Goal: Task Accomplishment & Management: Complete application form

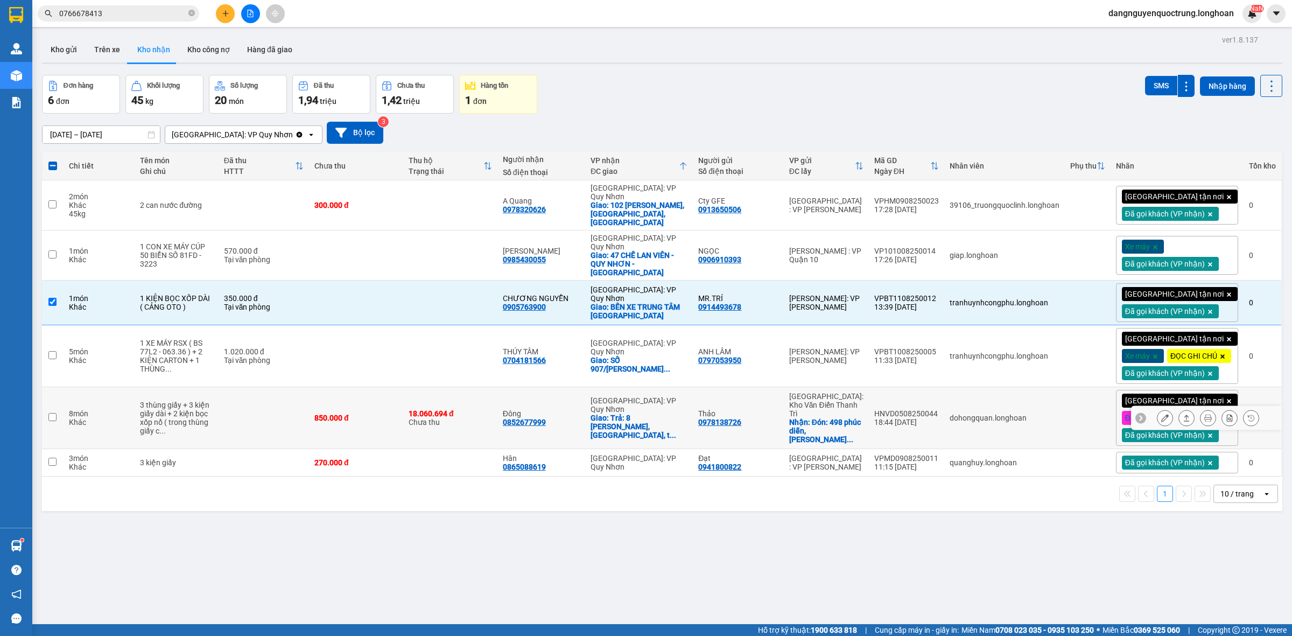
click at [1161, 421] on icon at bounding box center [1165, 418] width 8 height 8
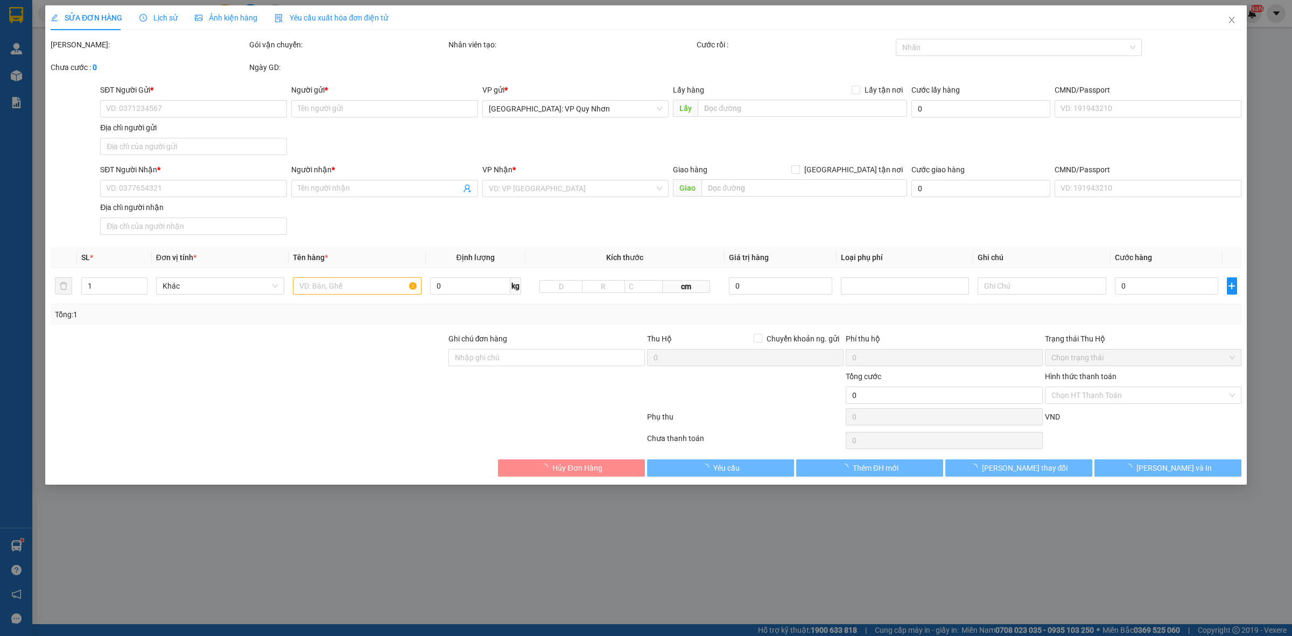
type input "0978138726"
type input "Thảo"
checkbox input "true"
type input "Đón: 498 phúc diễn, [PERSON_NAME], [GEOGRAPHIC_DATA]"
type input "0852677999"
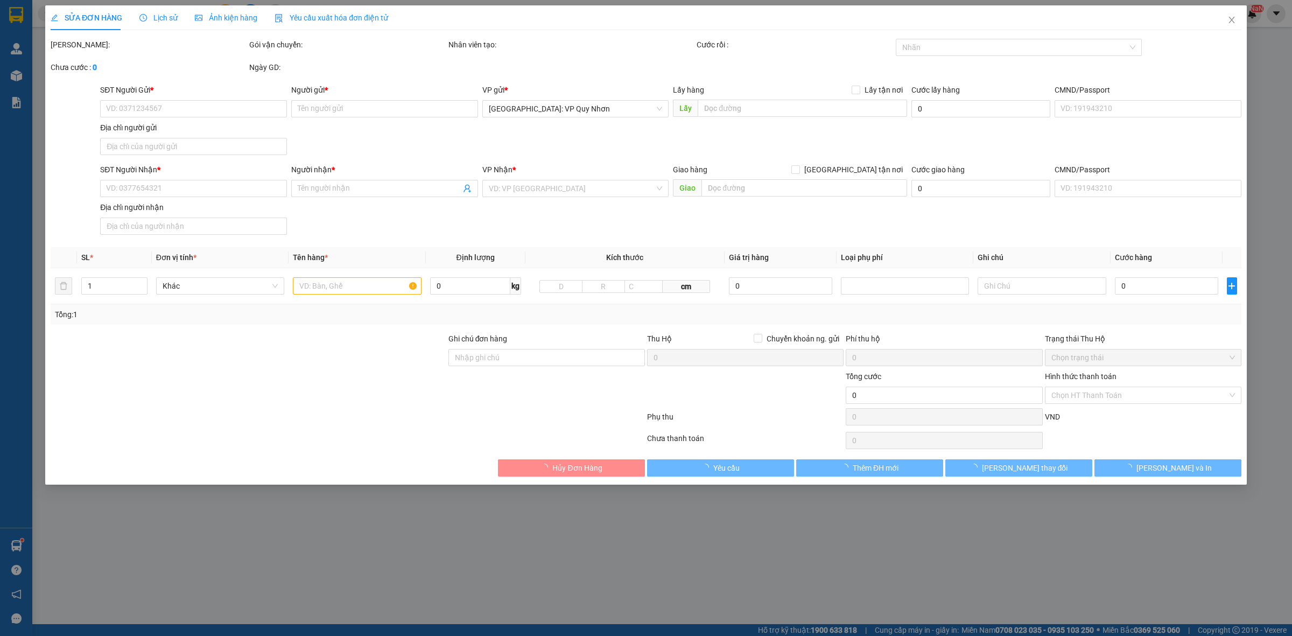
type input "Đông"
checkbox input "true"
type input "Trả: 8 [PERSON_NAME], [GEOGRAPHIC_DATA], [GEOGRAPHIC_DATA]"
type input "850.000"
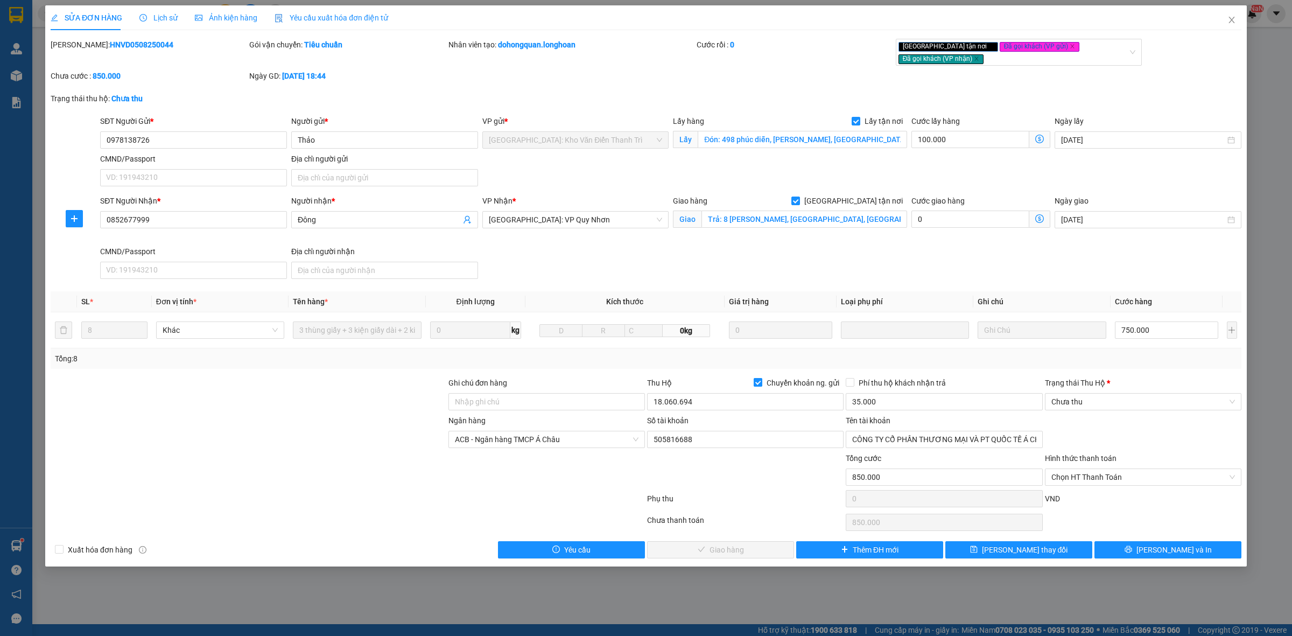
click at [760, 378] on input "Chuyển khoản ng. gửi" at bounding box center [758, 382] width 8 height 8
checkbox input "false"
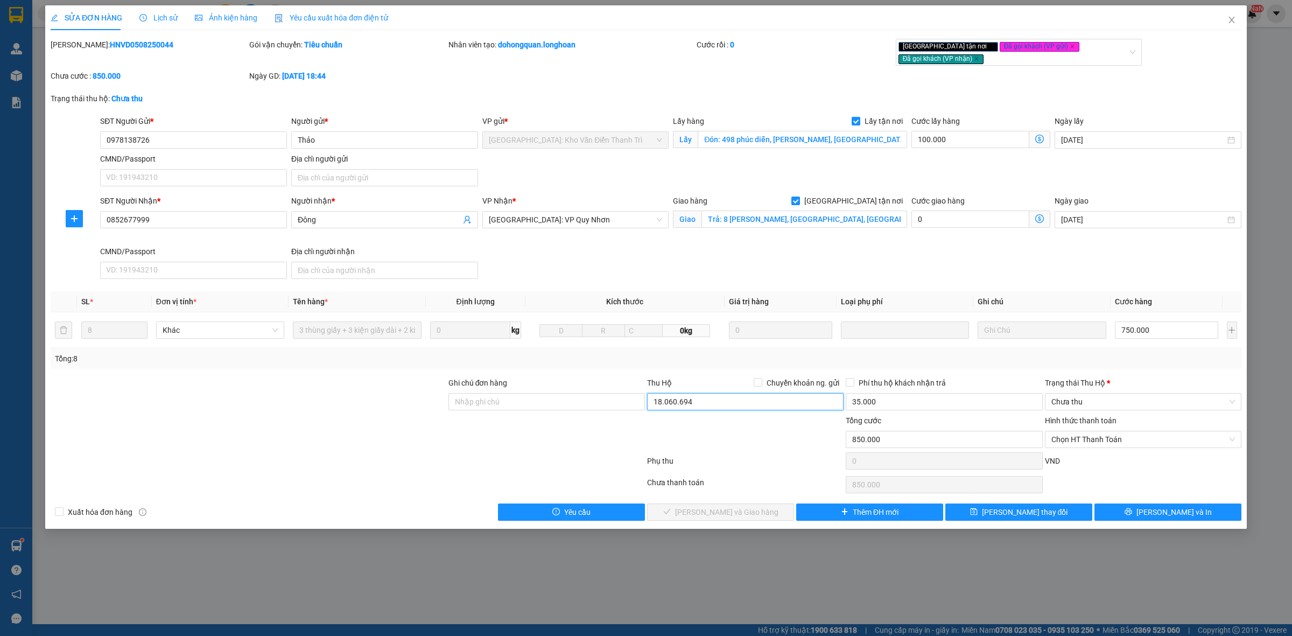
click at [711, 393] on input "18.060.694" at bounding box center [745, 401] width 196 height 17
type input "0"
click at [884, 393] on input "35.000" at bounding box center [944, 401] width 196 height 17
click at [1082, 399] on span "Chưa thu" at bounding box center [1143, 401] width 184 height 16
type input "0"
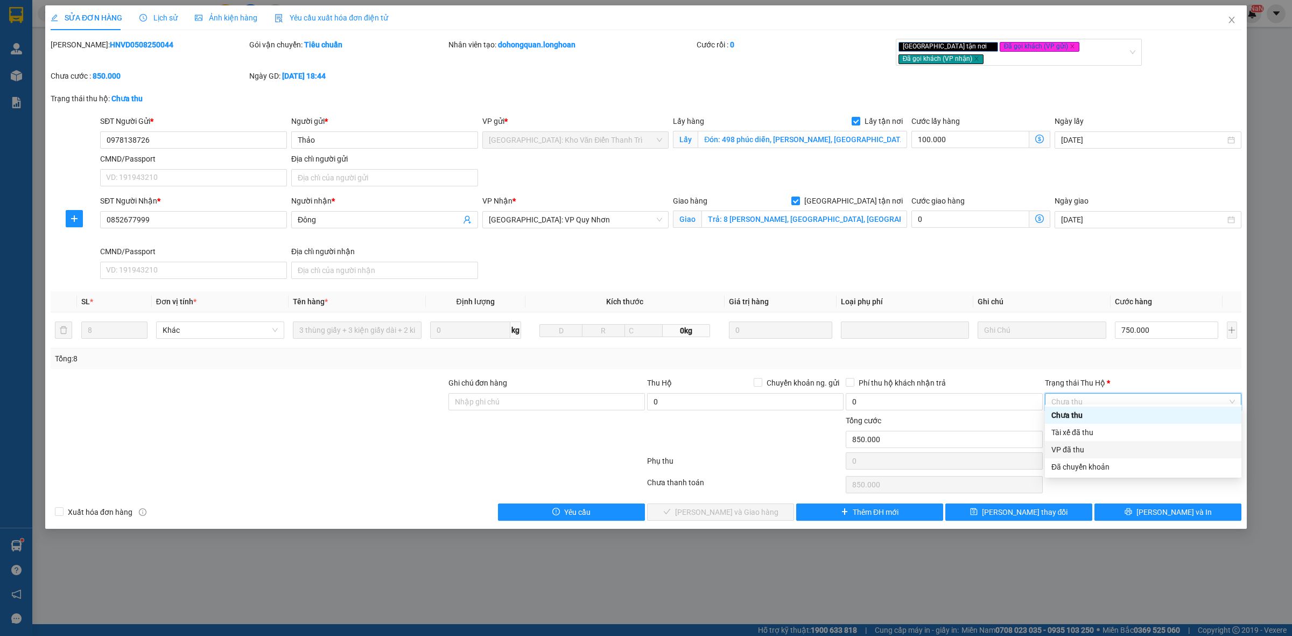
click at [1099, 444] on div "VP đã thu" at bounding box center [1143, 450] width 184 height 12
click at [1126, 432] on span "Chọn HT Thanh Toán" at bounding box center [1143, 439] width 184 height 16
click at [1094, 452] on div "Tại văn phòng" at bounding box center [1143, 453] width 184 height 12
type input "0"
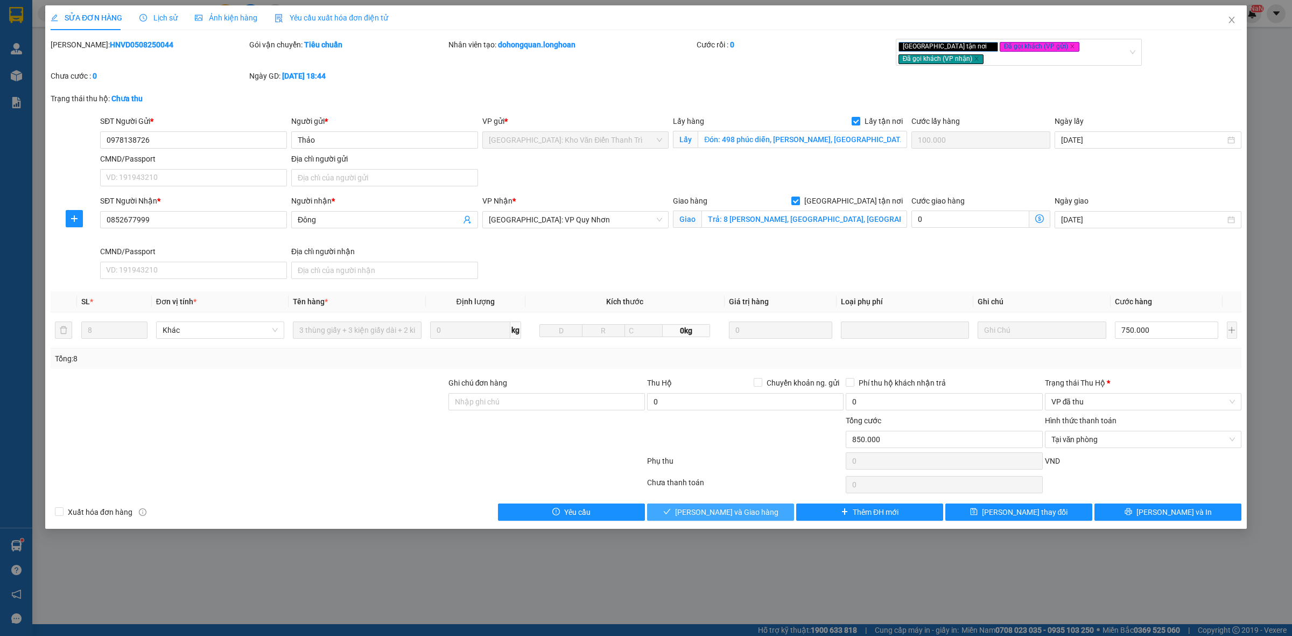
click at [754, 507] on span "[PERSON_NAME] và Giao hàng" at bounding box center [726, 512] width 103 height 12
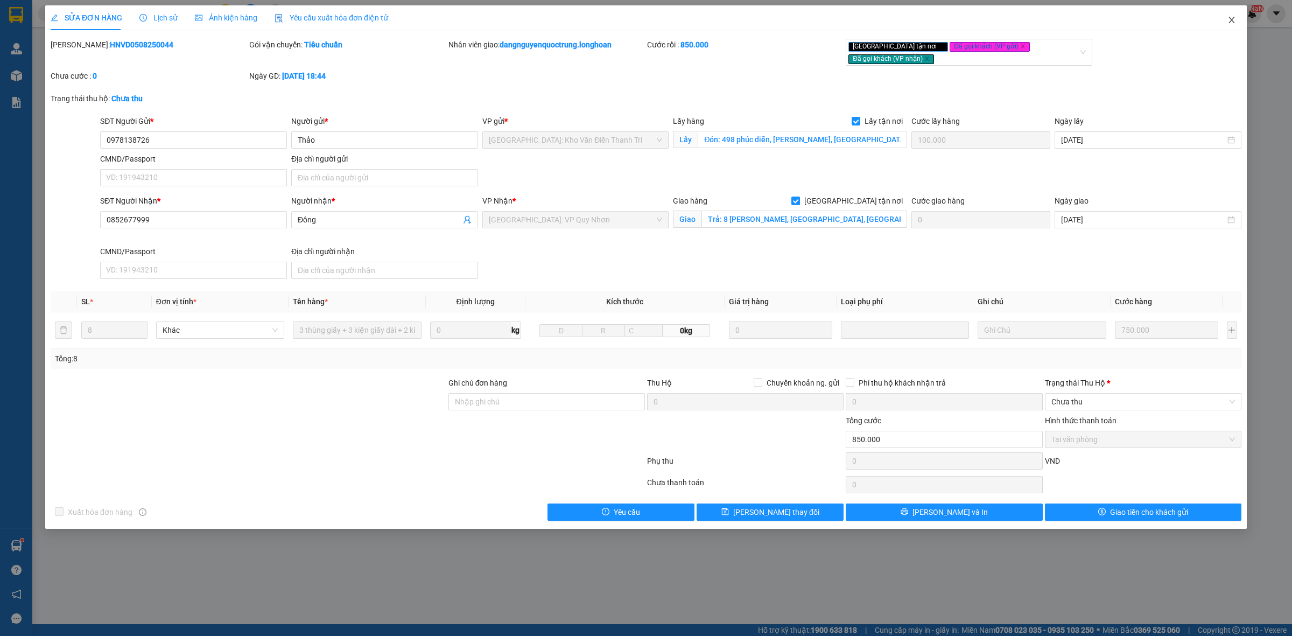
click at [1233, 17] on icon "close" at bounding box center [1231, 20] width 9 height 9
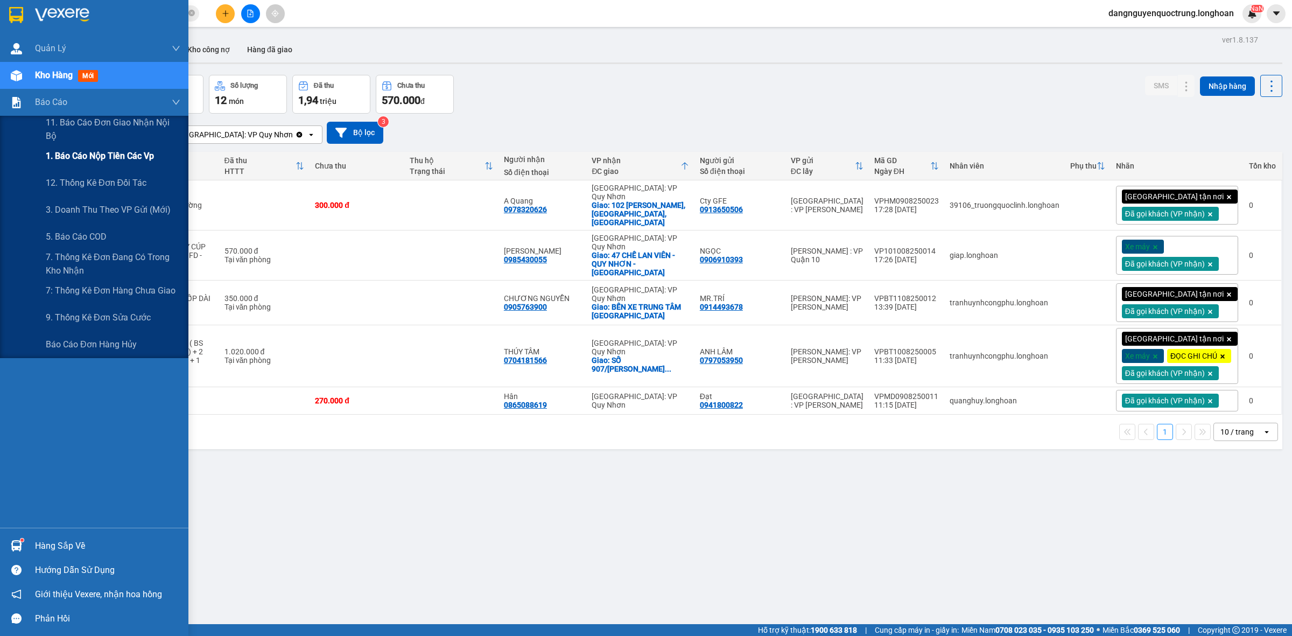
click at [62, 165] on div "1. Báo cáo nộp tiền các vp" at bounding box center [113, 156] width 135 height 27
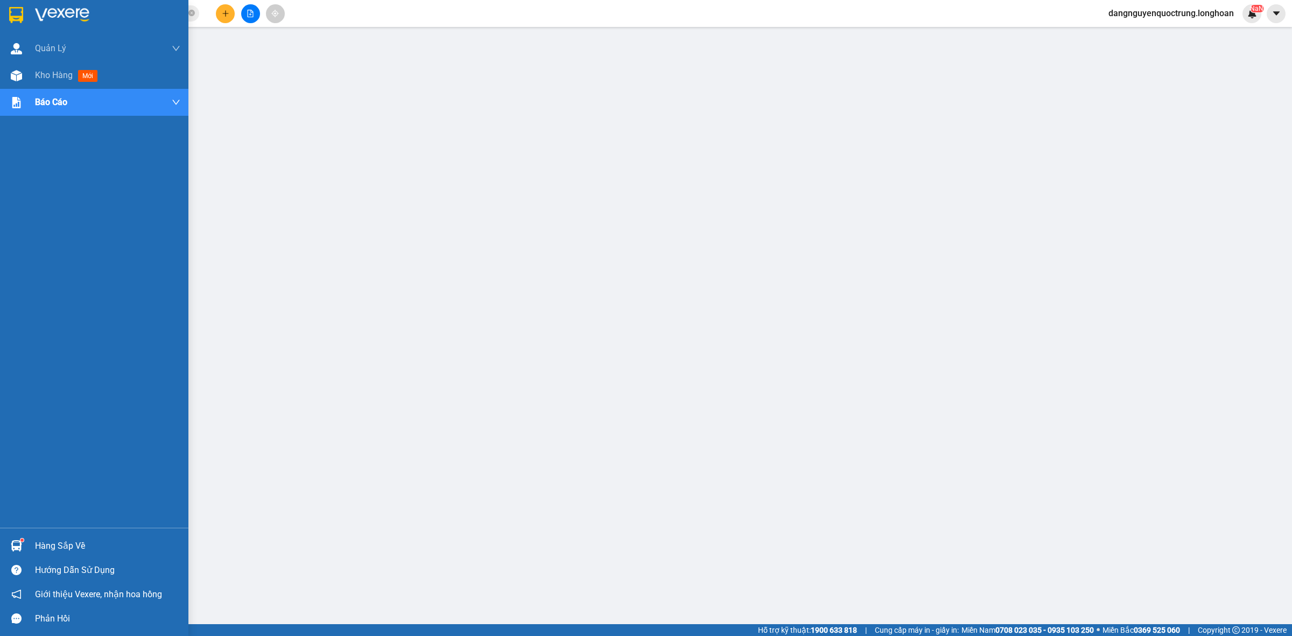
click at [15, 20] on img at bounding box center [16, 15] width 14 height 16
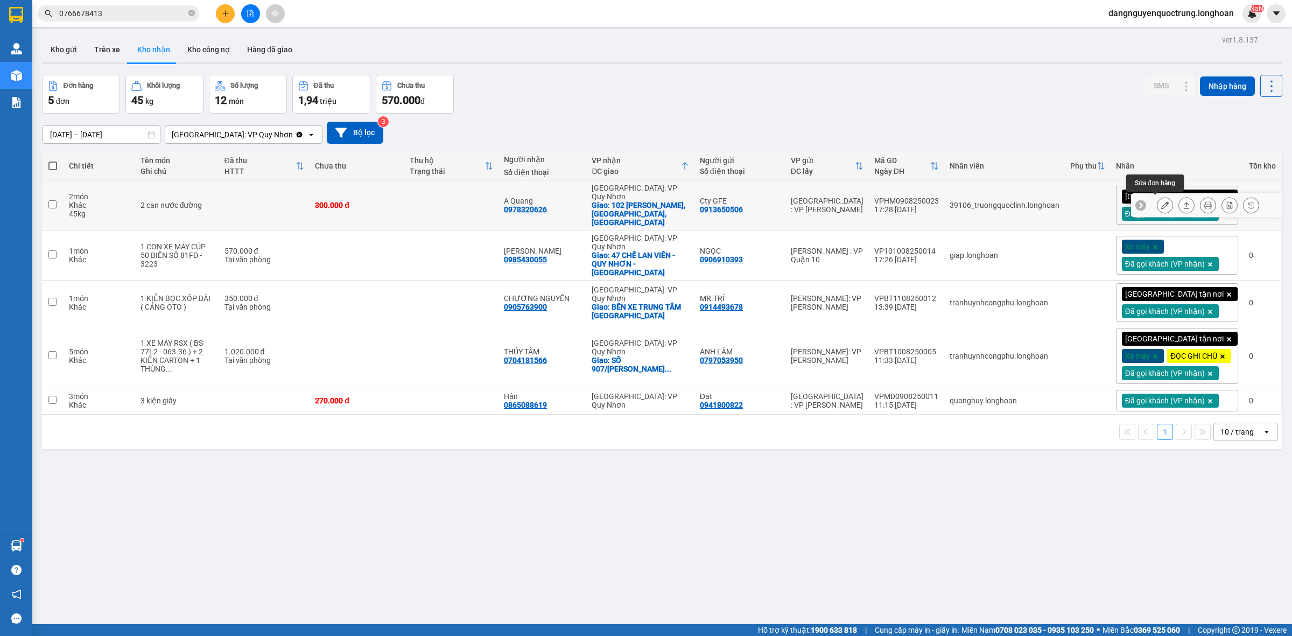
click at [1157, 198] on button at bounding box center [1164, 205] width 15 height 19
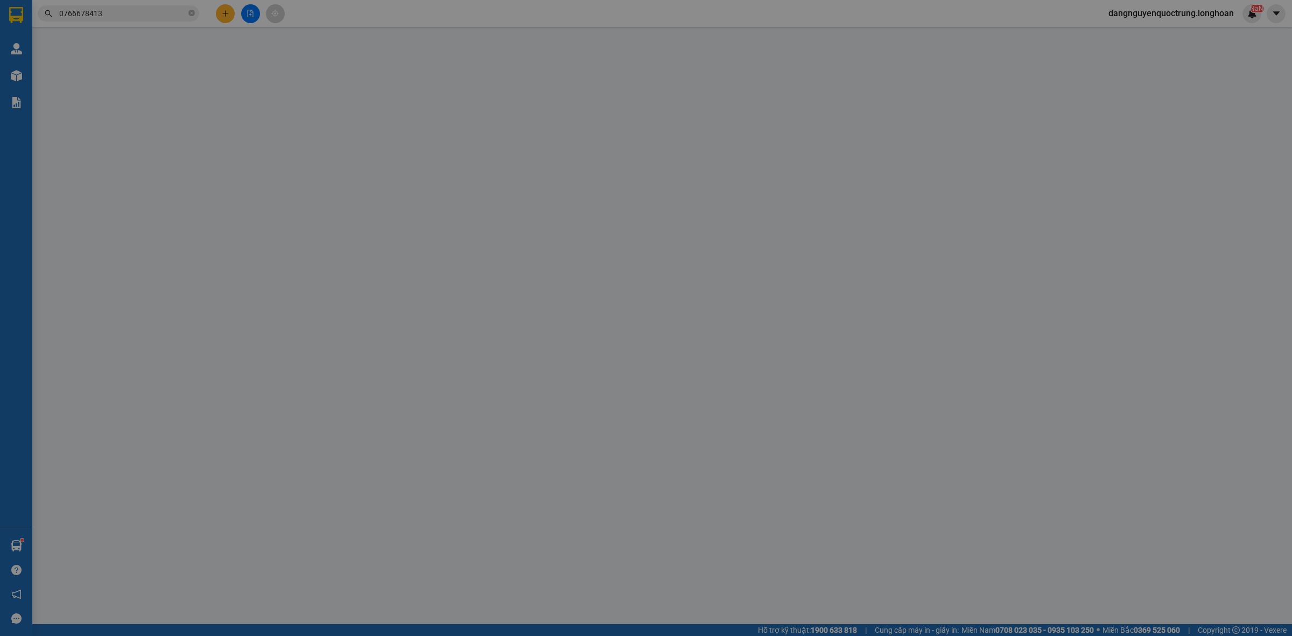
type input "0913650506"
type input "Cty GFE"
type input "0978320626"
type input "A Quang"
checkbox input "true"
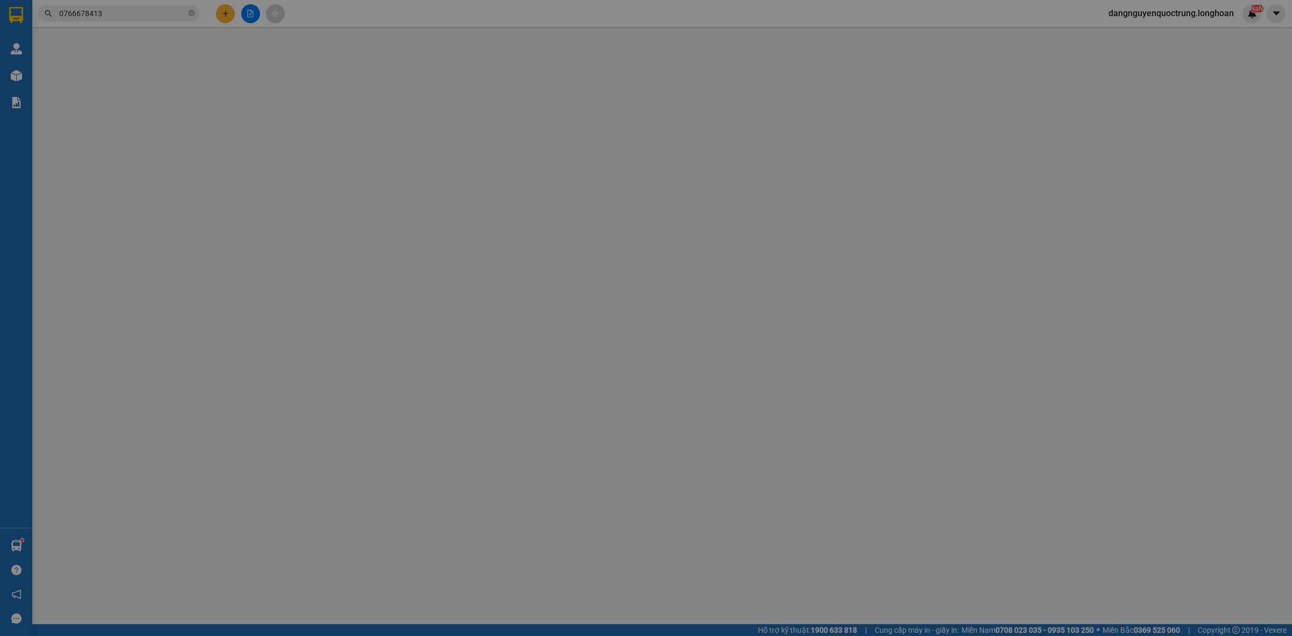
type input "102 [PERSON_NAME],[GEOGRAPHIC_DATA], [GEOGRAPHIC_DATA]"
type input "300.000"
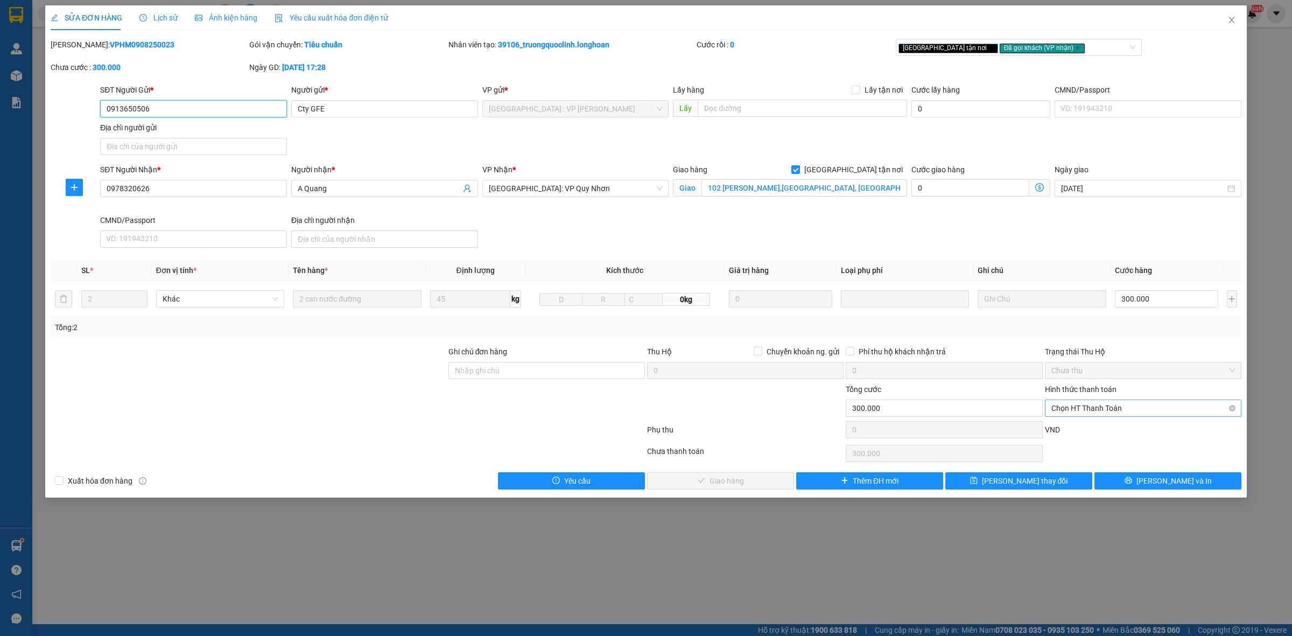
click at [1108, 409] on span "Chọn HT Thanh Toán" at bounding box center [1143, 408] width 184 height 16
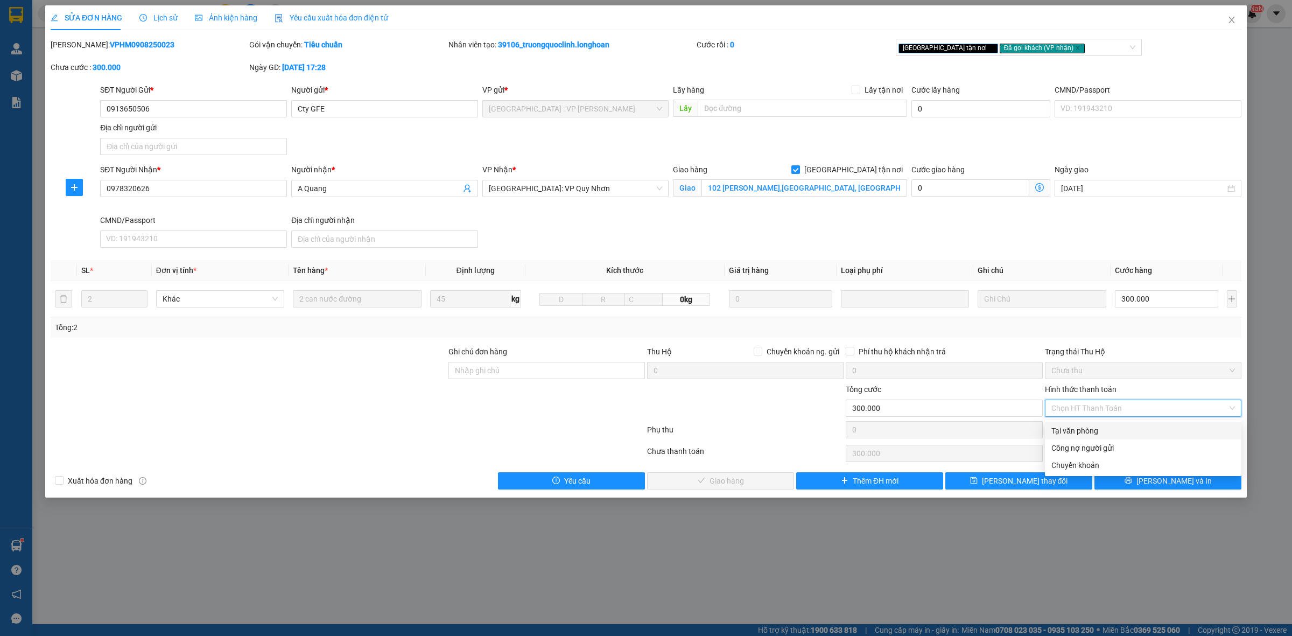
click at [1086, 429] on div "Tại văn phòng" at bounding box center [1143, 431] width 184 height 12
type input "0"
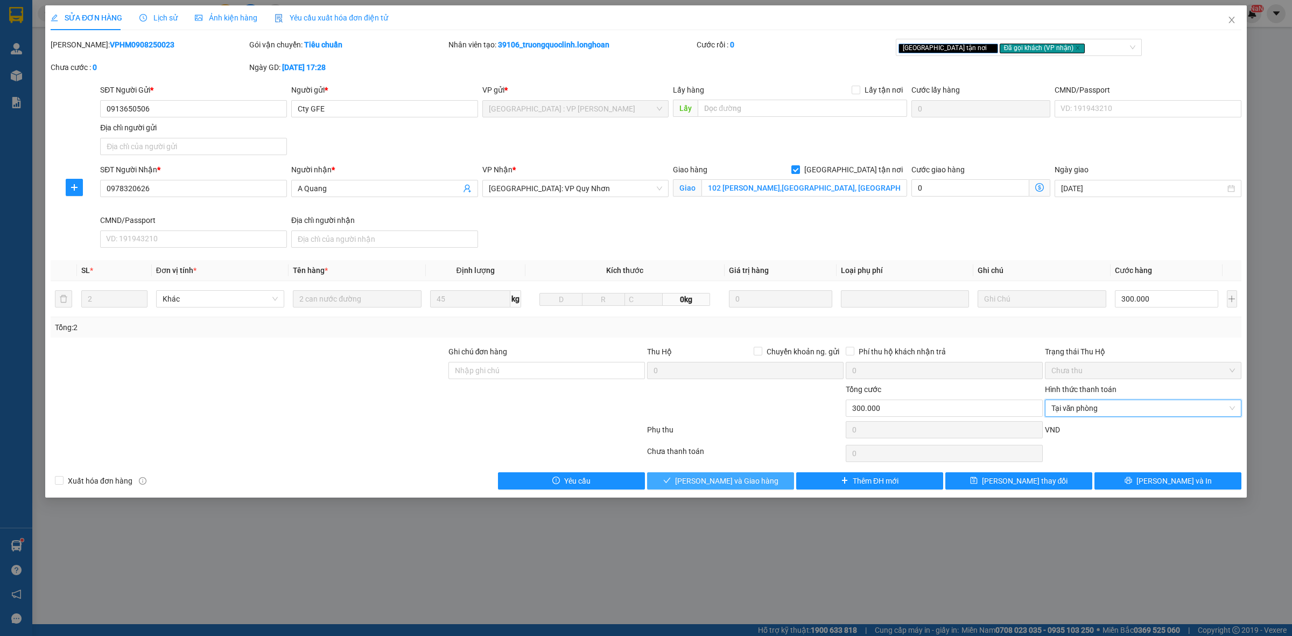
click at [734, 484] on span "[PERSON_NAME] và Giao hàng" at bounding box center [726, 481] width 103 height 12
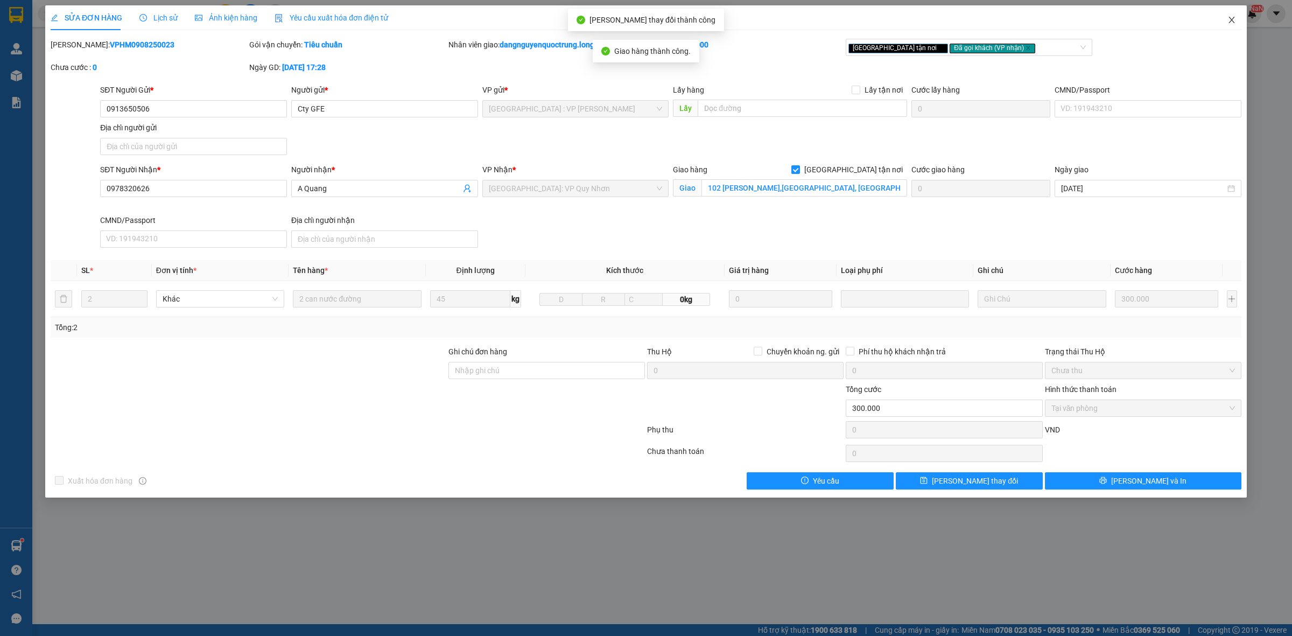
click at [1231, 20] on icon "close" at bounding box center [1231, 20] width 6 height 6
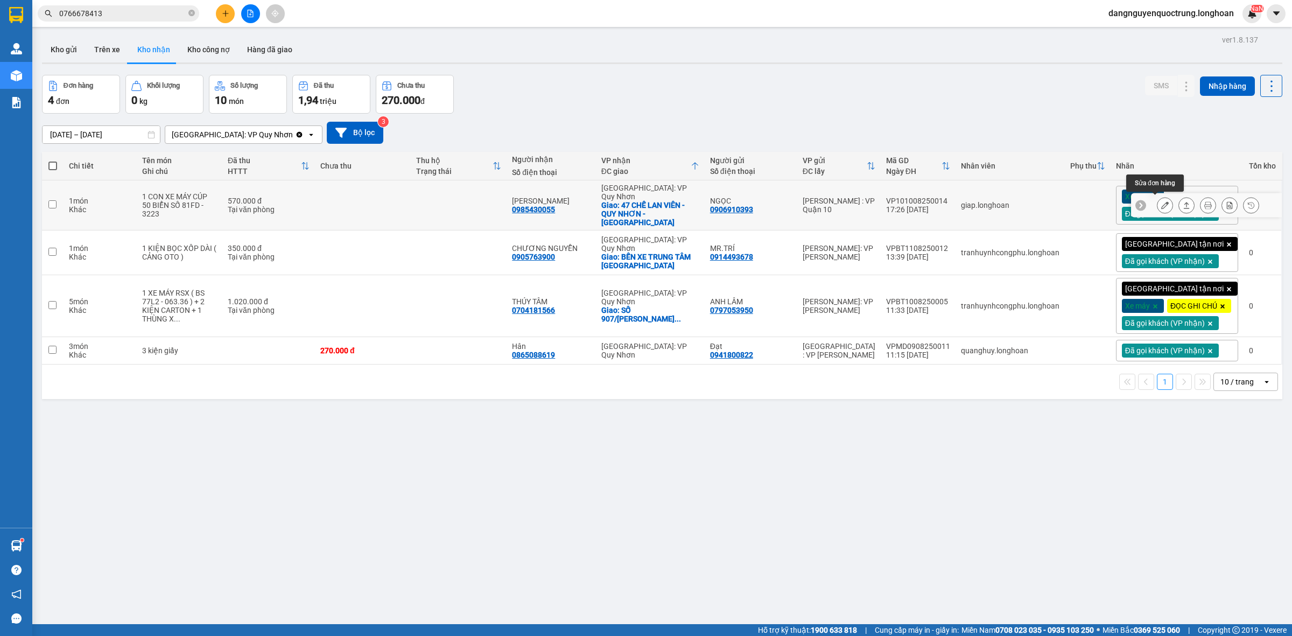
click at [1161, 202] on icon at bounding box center [1165, 205] width 8 height 8
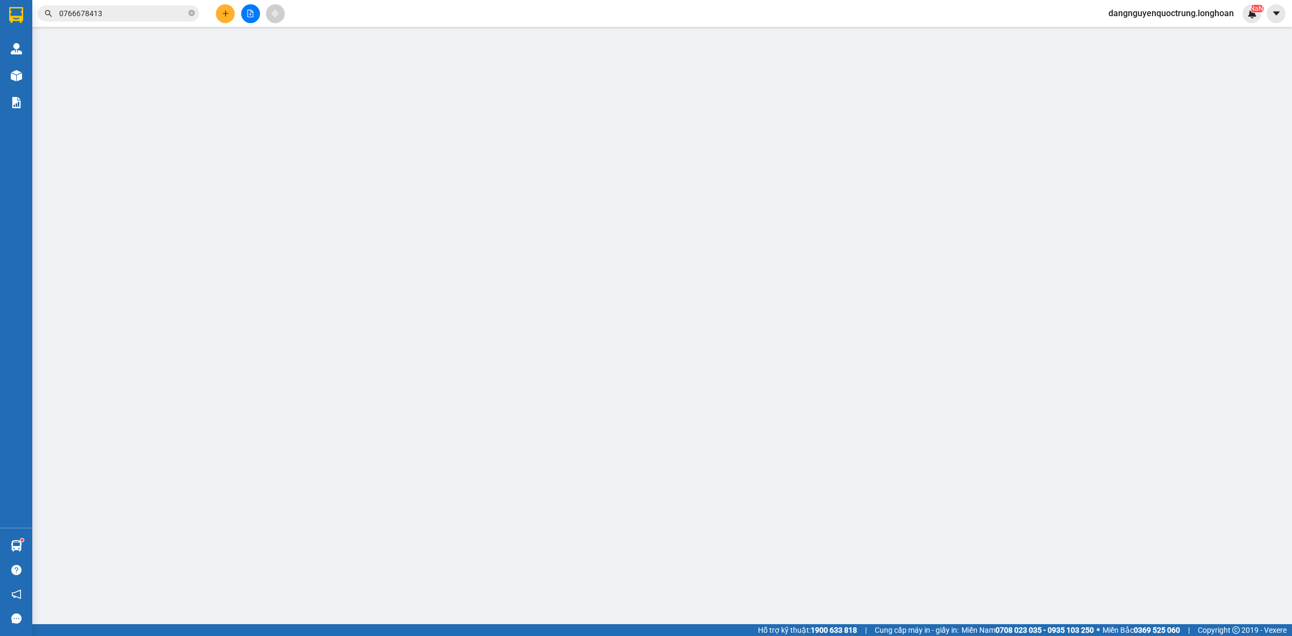
type input "0906910393"
type input "NGỌC"
type input "0985430055"
type input "[PERSON_NAME]"
checkbox input "true"
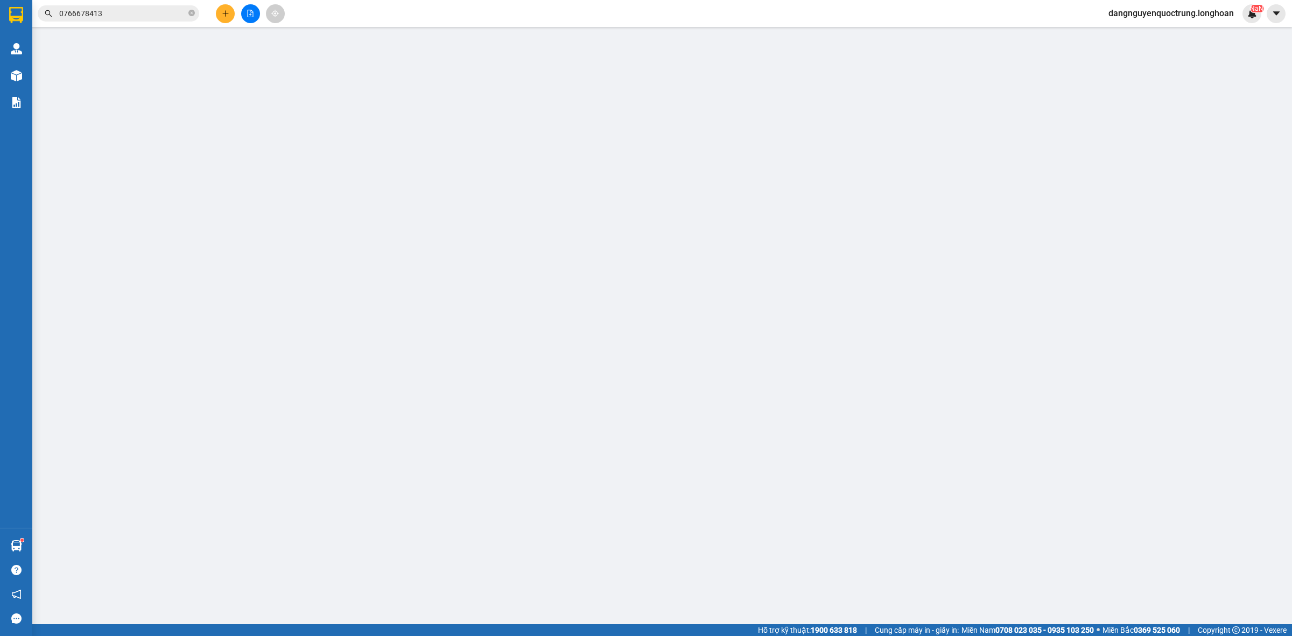
type input "47 CHẾ LAN VIÊN - QUY NHƠN - BÌNH ĐỊNH"
type input "CÓ CHÌA KHÓA VÀ CAVET ĐI KÈM HỒ SƠ"
type input "570.000"
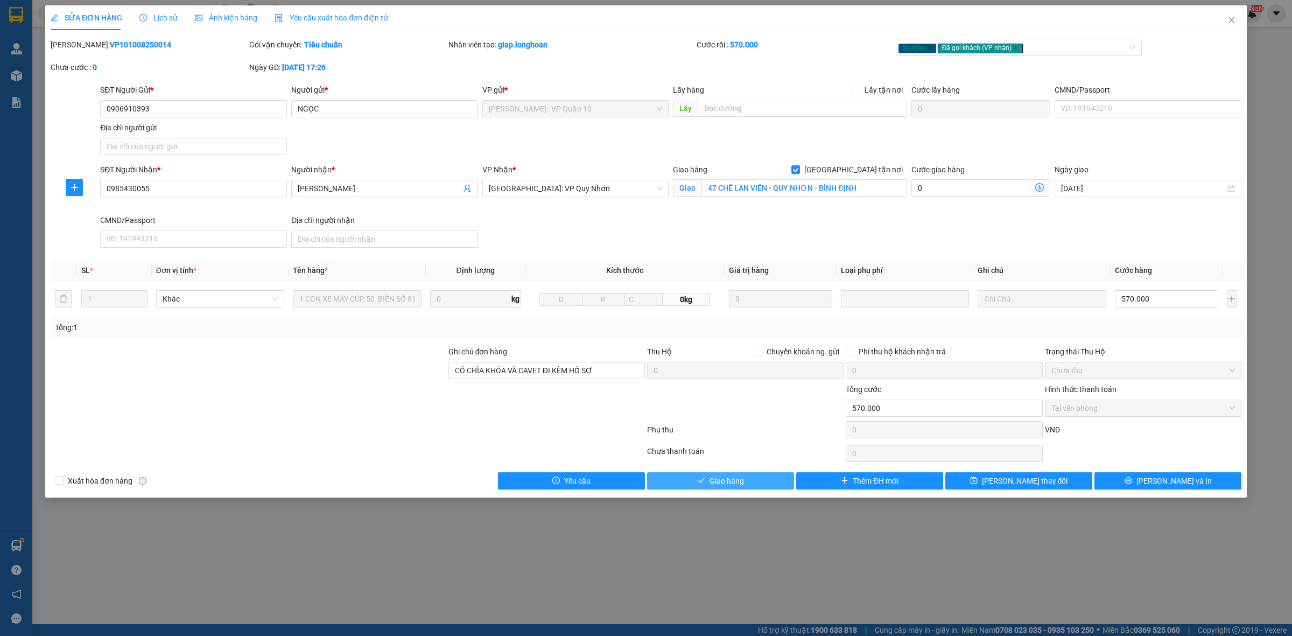
click at [743, 482] on span "Giao hàng" at bounding box center [726, 481] width 34 height 12
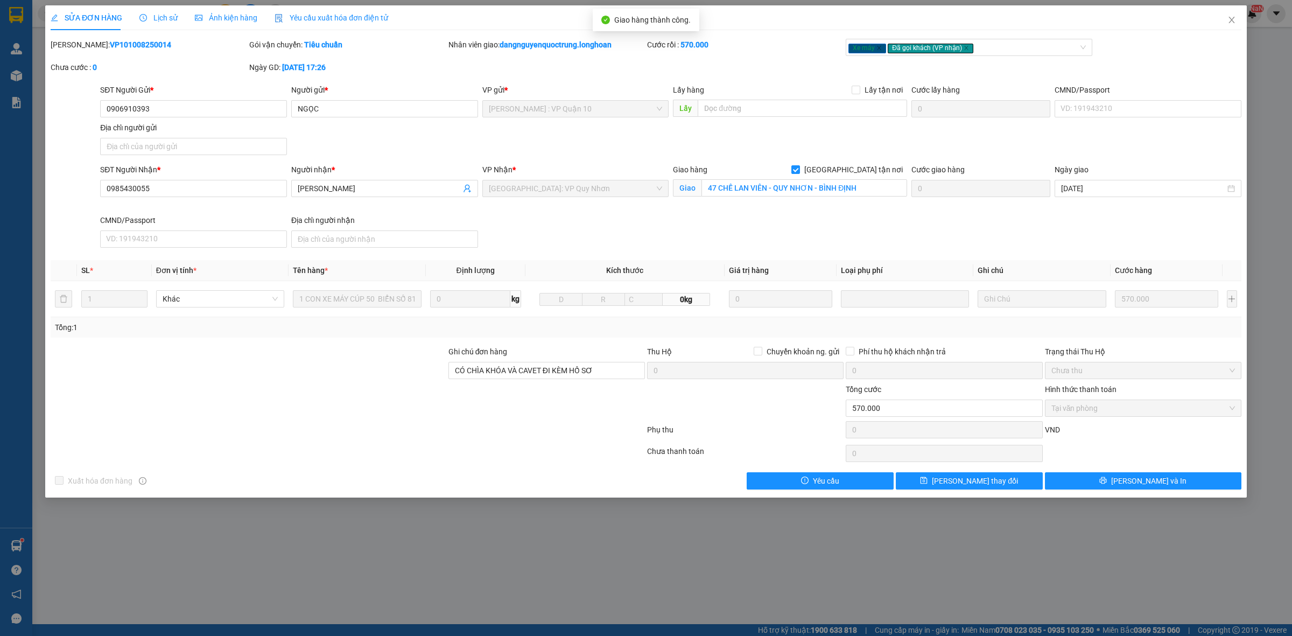
click at [959, 580] on div "SỬA ĐƠN HÀNG Lịch sử Ảnh kiện hàng Yêu cầu xuất hóa đơn điện tử Total Paid Fee …" at bounding box center [646, 318] width 1292 height 636
click at [1230, 22] on icon "close" at bounding box center [1231, 20] width 6 height 6
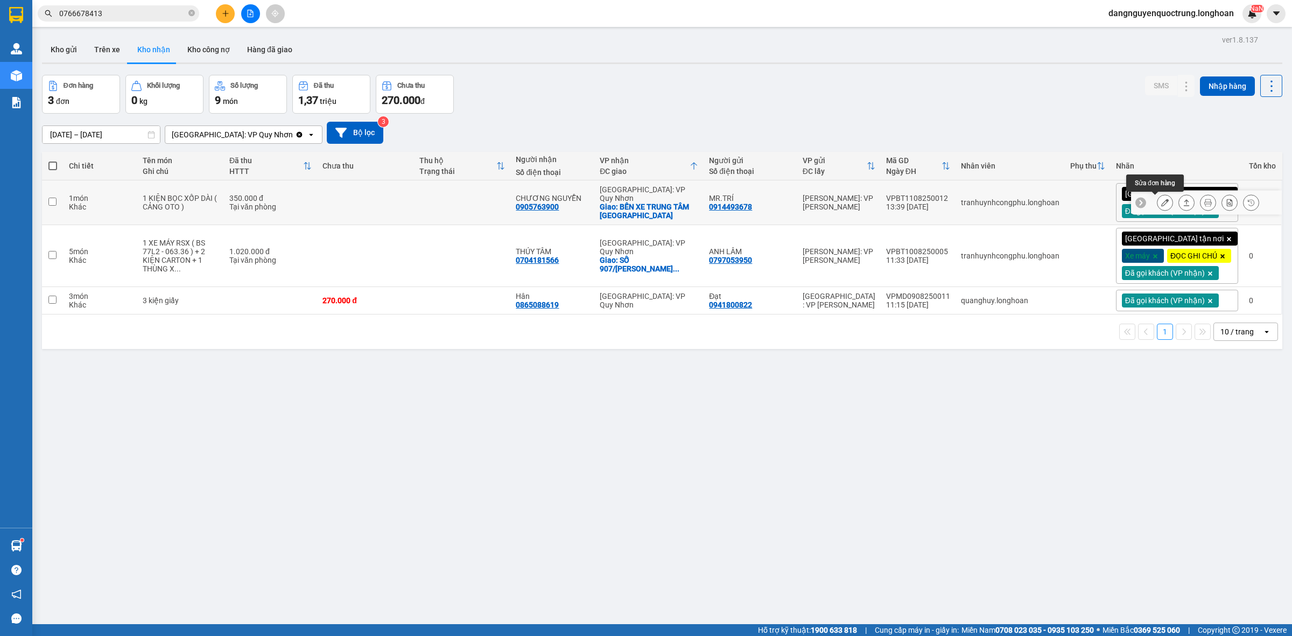
click at [1161, 206] on icon at bounding box center [1165, 203] width 8 height 8
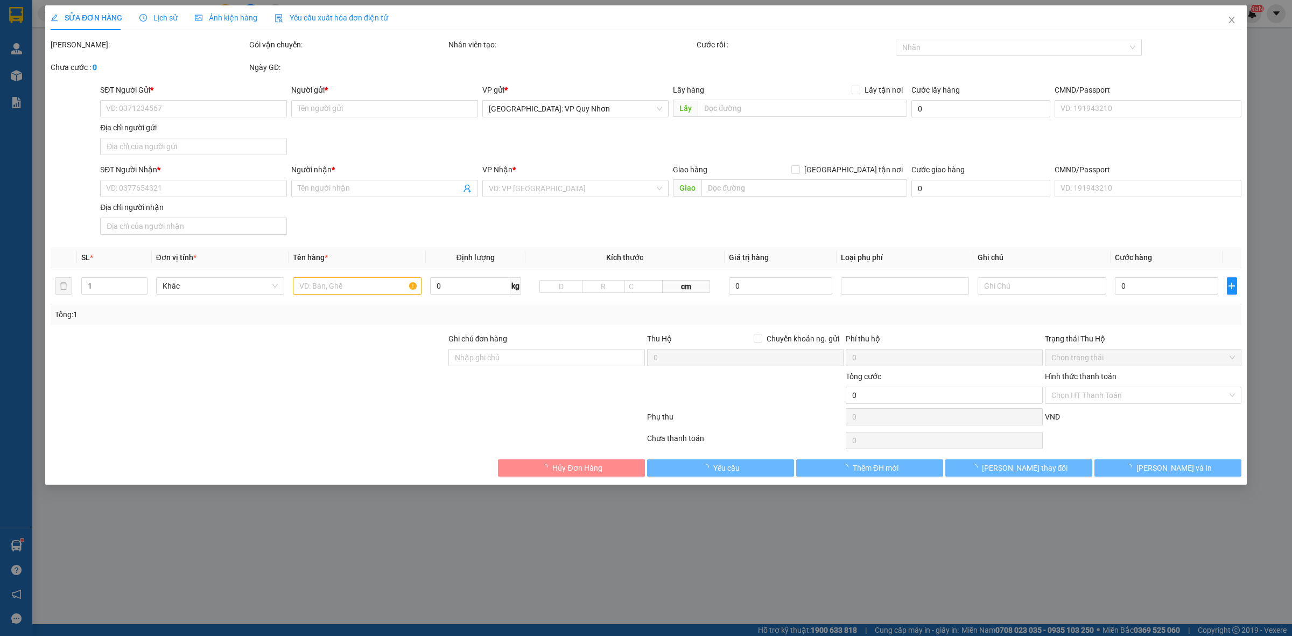
type input "0914493678"
type input "MR.TRÍ"
type input "0905763900"
type input "CHƯƠNG NGUYỄN"
checkbox input "true"
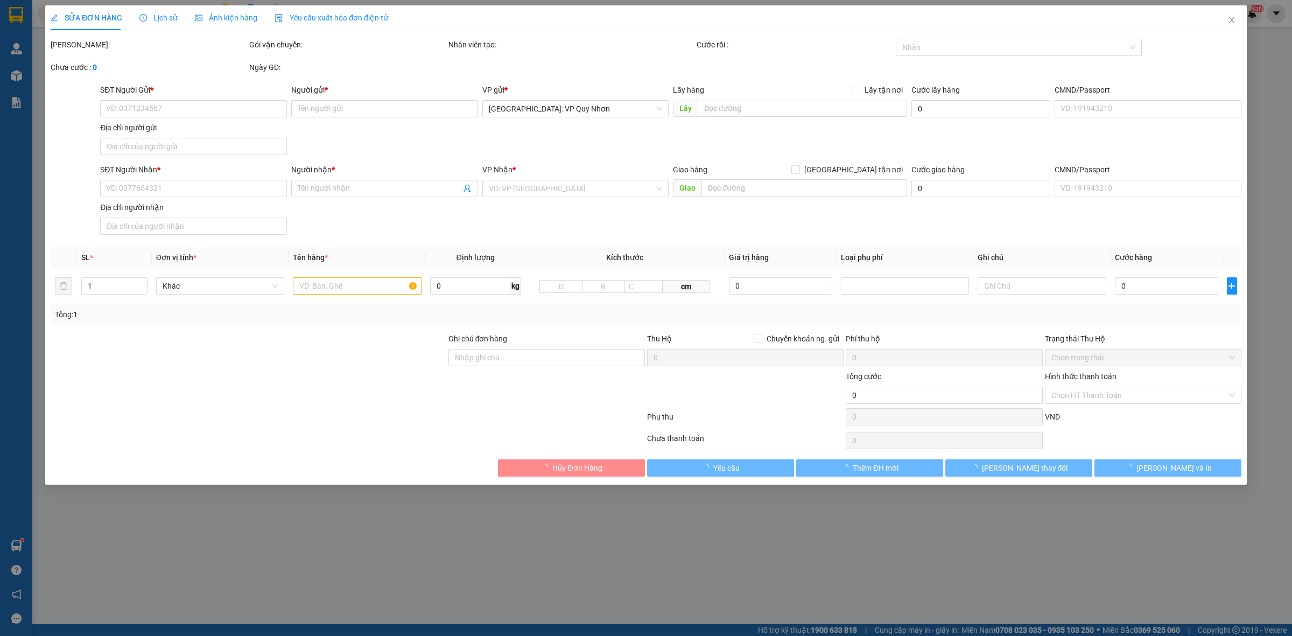
type input "BẾN XE TRUNG TÂM [GEOGRAPHIC_DATA]"
type input "350.000"
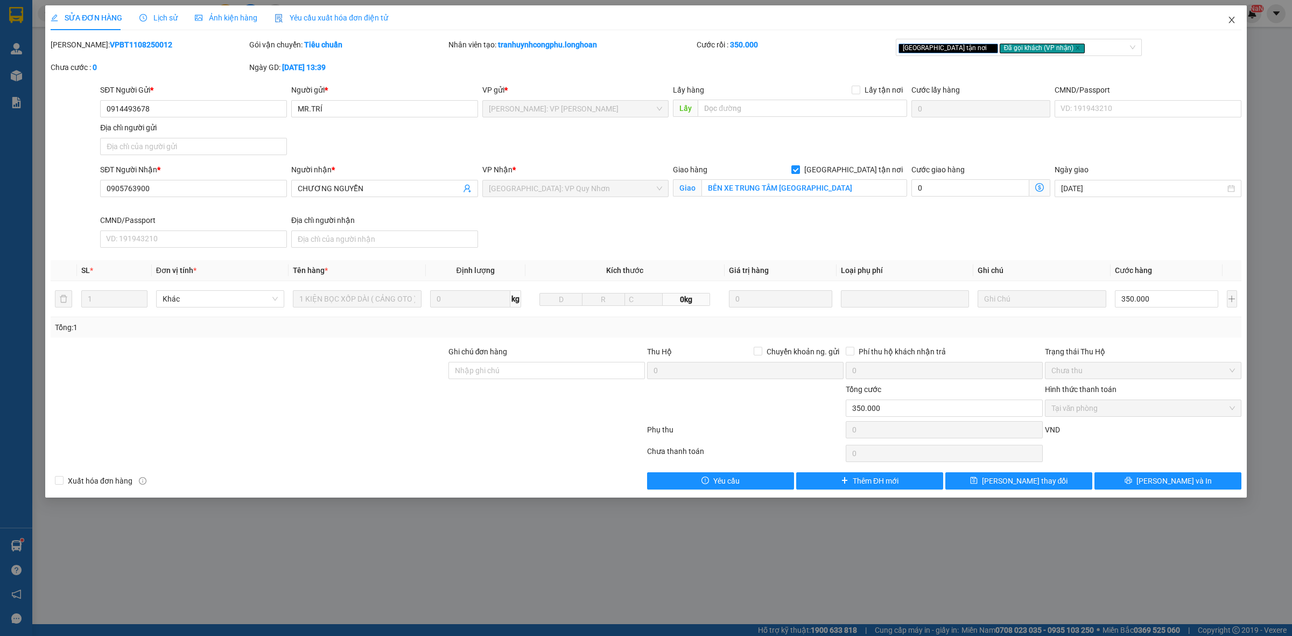
click at [1229, 18] on icon "close" at bounding box center [1231, 20] width 6 height 6
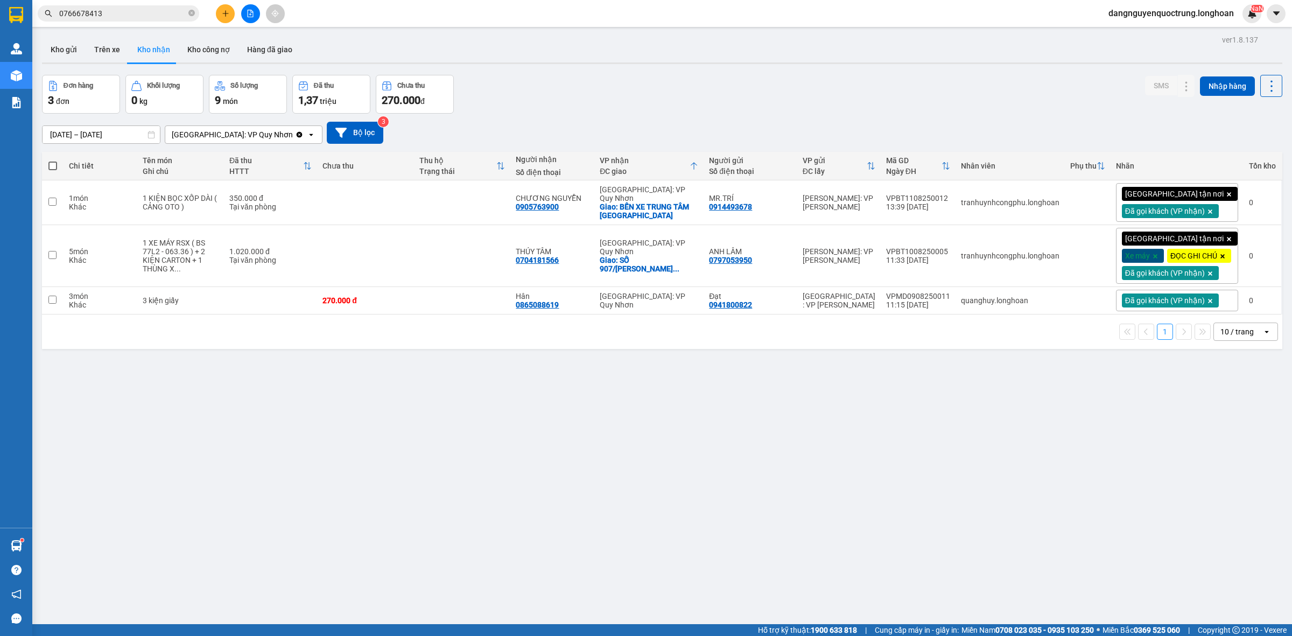
click at [690, 536] on div "ver 1.8.137 Kho gửi Trên xe Kho nhận Kho công nợ Hàng đã giao Đơn hàng 3 đơn Kh…" at bounding box center [662, 350] width 1249 height 636
click at [1161, 259] on icon at bounding box center [1165, 256] width 8 height 8
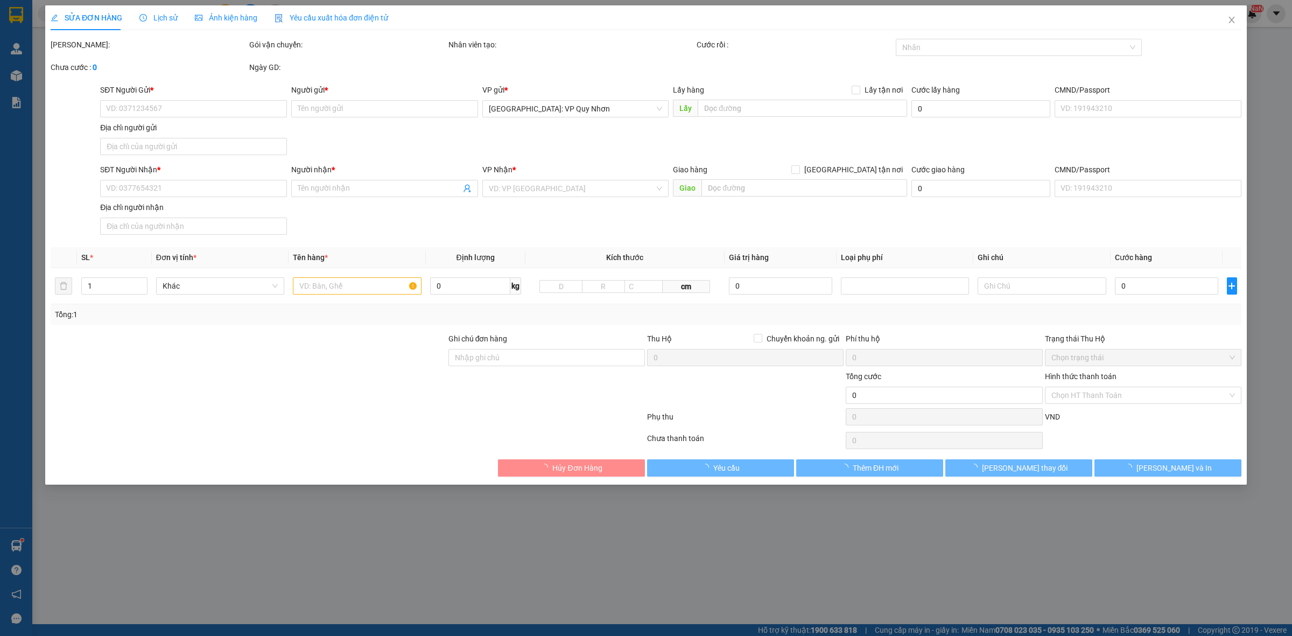
type input "0797053950"
type input "ANH LÂM"
type input "0704181566"
type input "THÚY TÂM"
checkbox input "true"
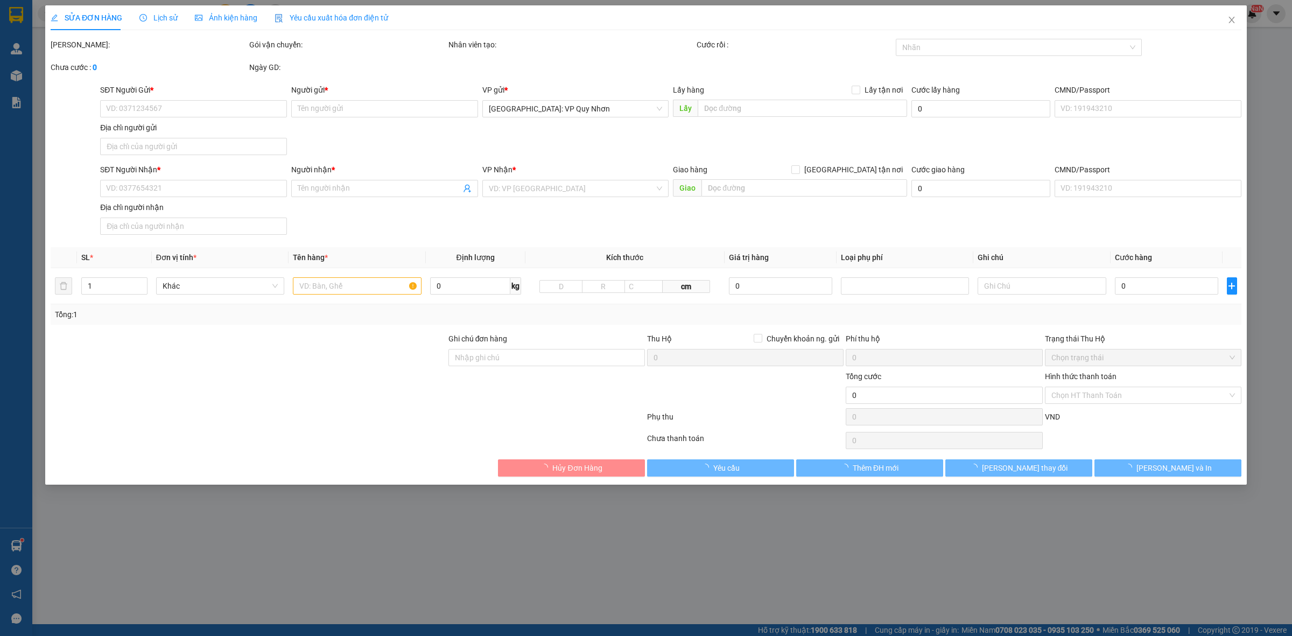
type input "SỐ 907/[PERSON_NAME] - ĐỐNG ĐA - QUY NHƠN"
type input "CHÌA KHÓA QUẤN TAY LÁI - GIẤY TỜ XE KHÁCH GIỮ"
type input "1.020.000"
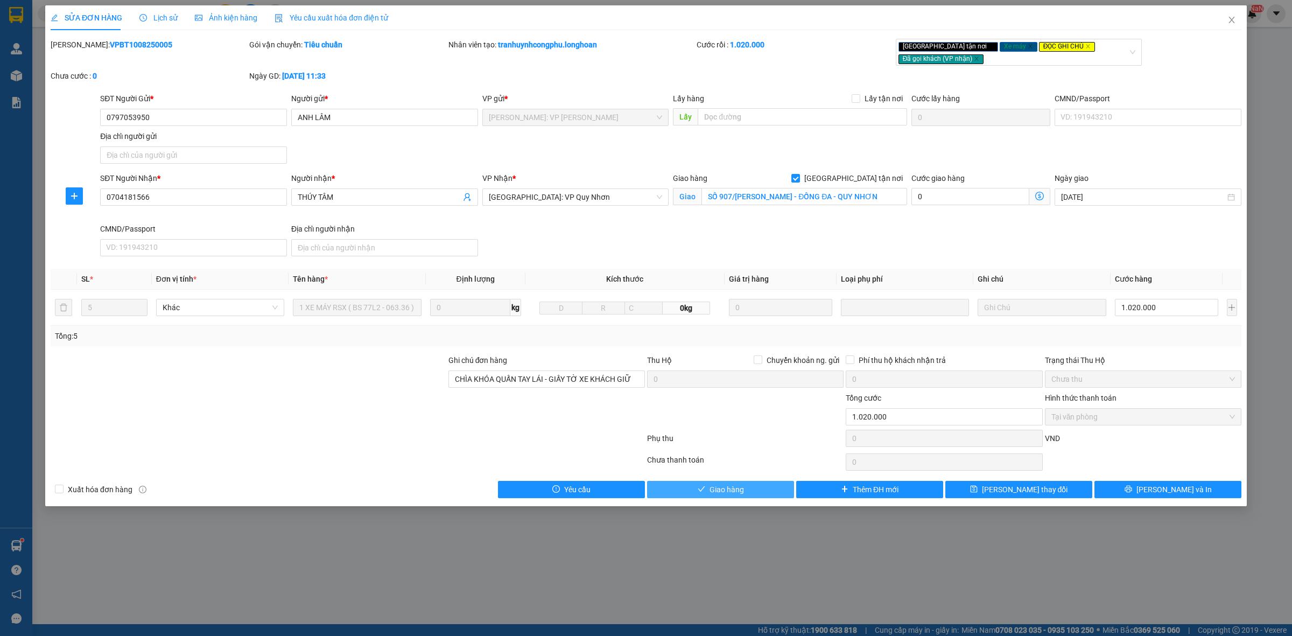
click at [717, 485] on span "Giao hàng" at bounding box center [726, 489] width 34 height 12
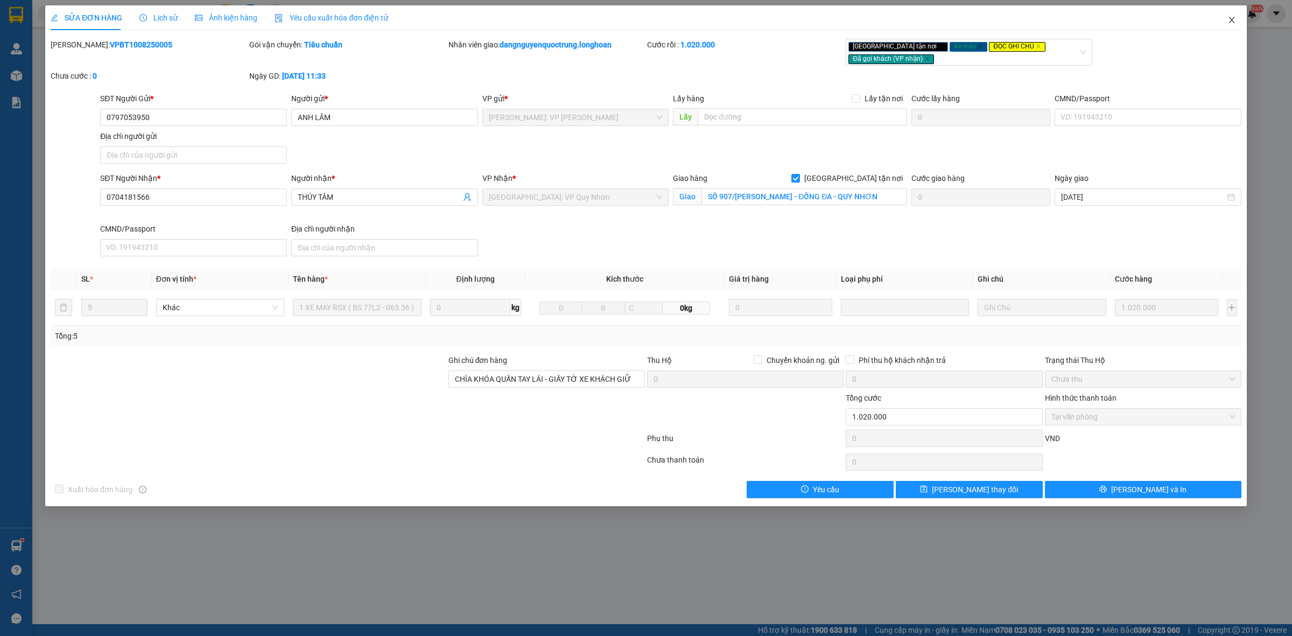
click at [1233, 20] on icon "close" at bounding box center [1231, 20] width 9 height 9
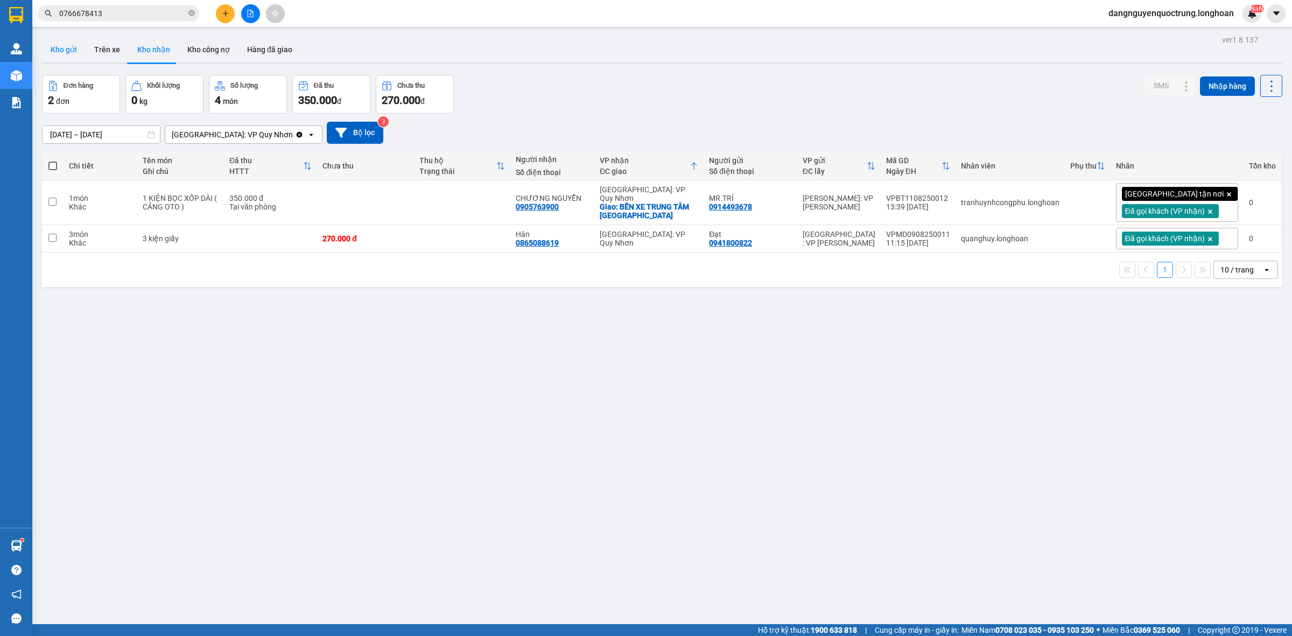
click at [70, 49] on button "Kho gửi" at bounding box center [64, 50] width 44 height 26
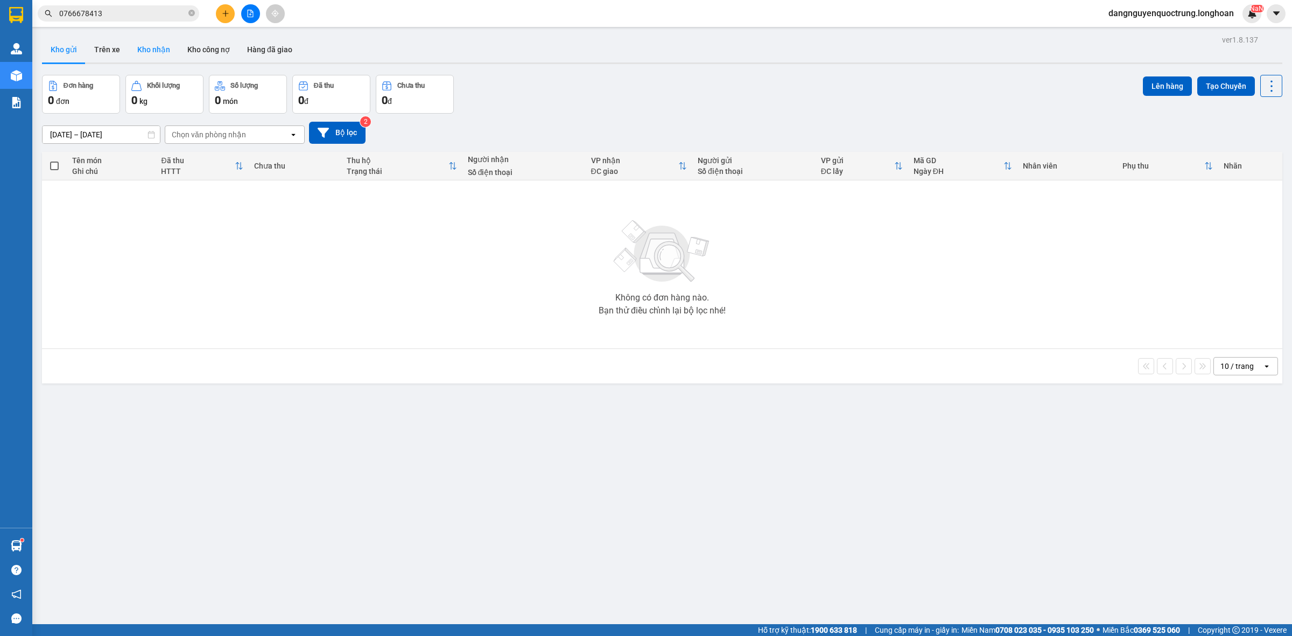
click at [163, 55] on button "Kho nhận" at bounding box center [154, 50] width 50 height 26
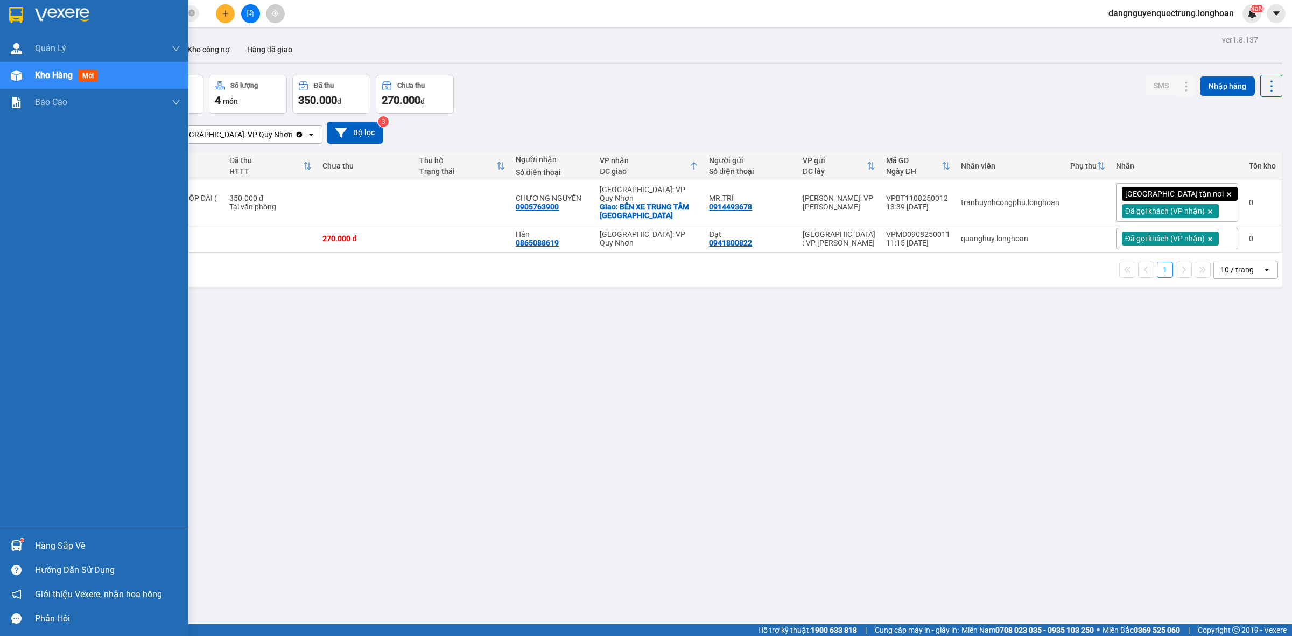
click at [8, 541] on div at bounding box center [16, 545] width 19 height 19
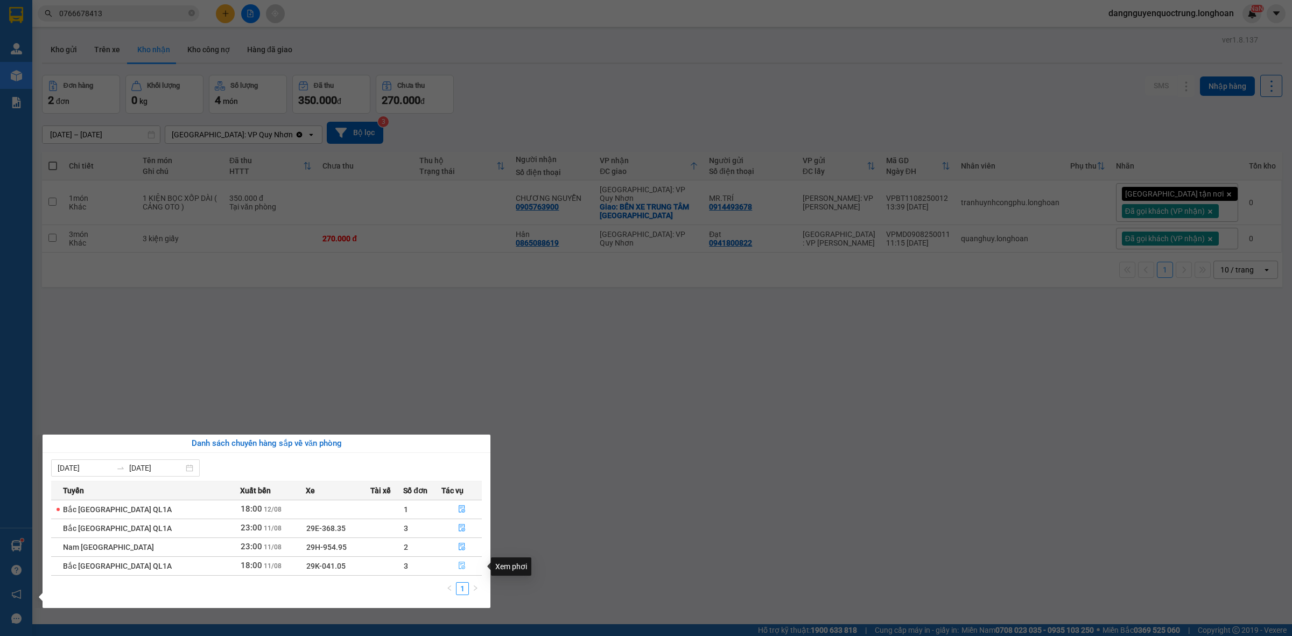
click at [461, 570] on span "file-done" at bounding box center [462, 565] width 8 height 9
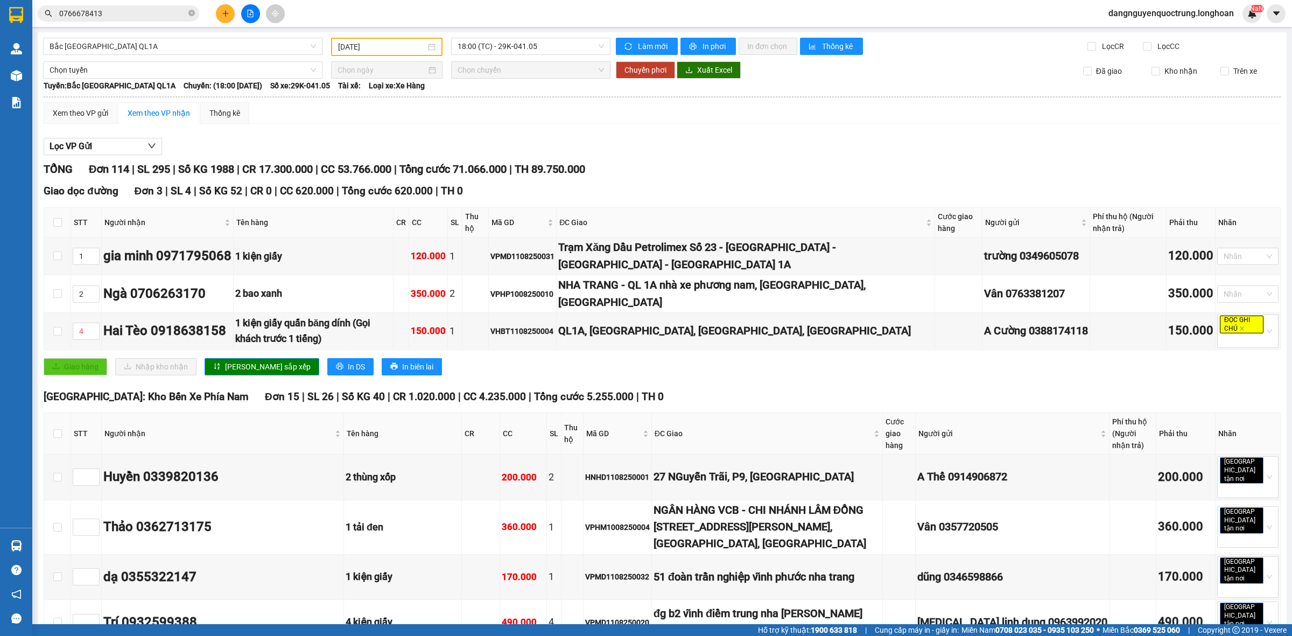
type input "[DATE]"
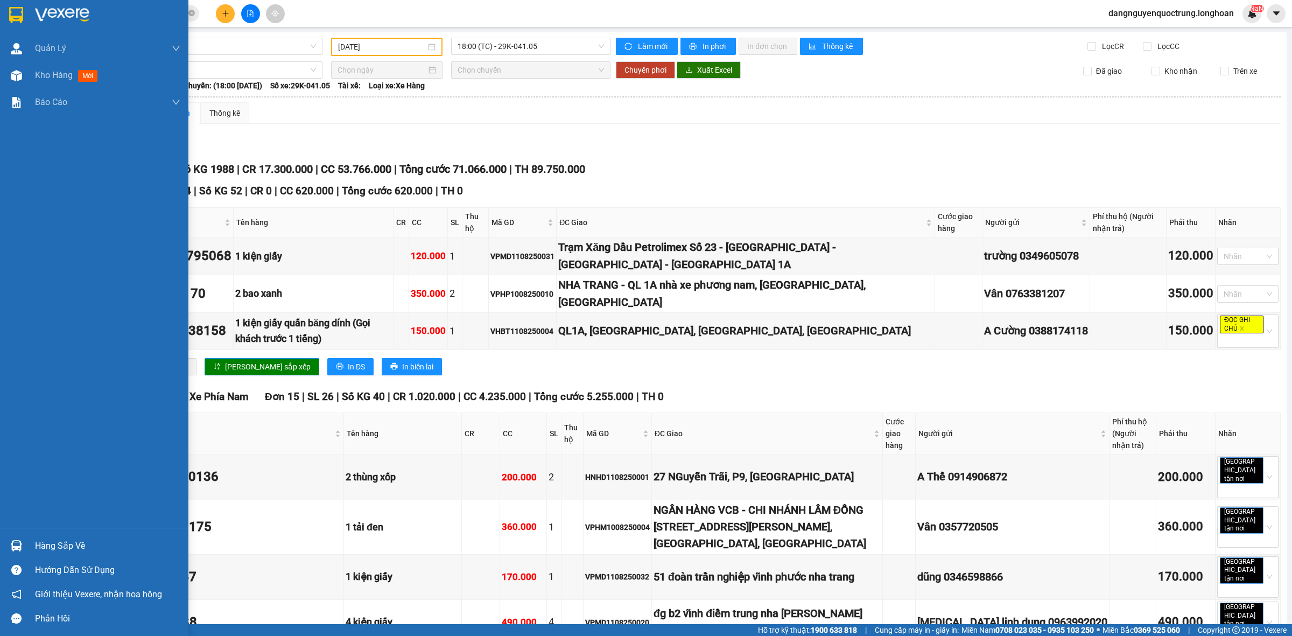
click at [16, 544] on img at bounding box center [16, 545] width 11 height 11
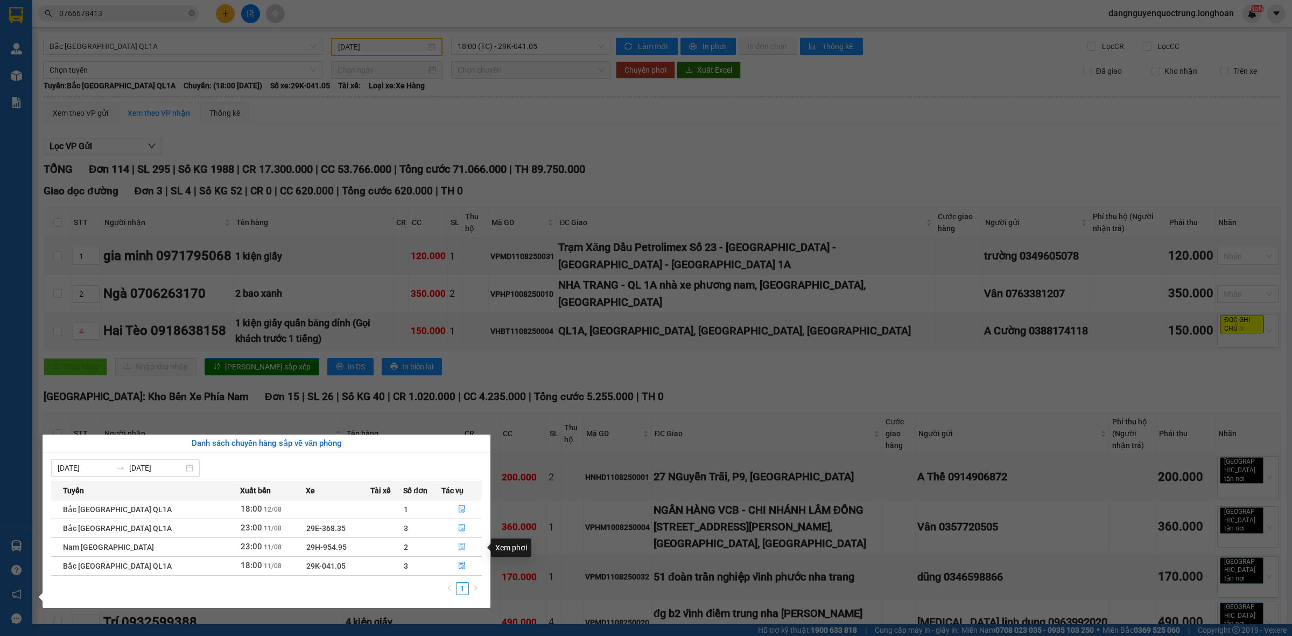
click at [458, 550] on icon "file-done" at bounding box center [462, 547] width 8 height 8
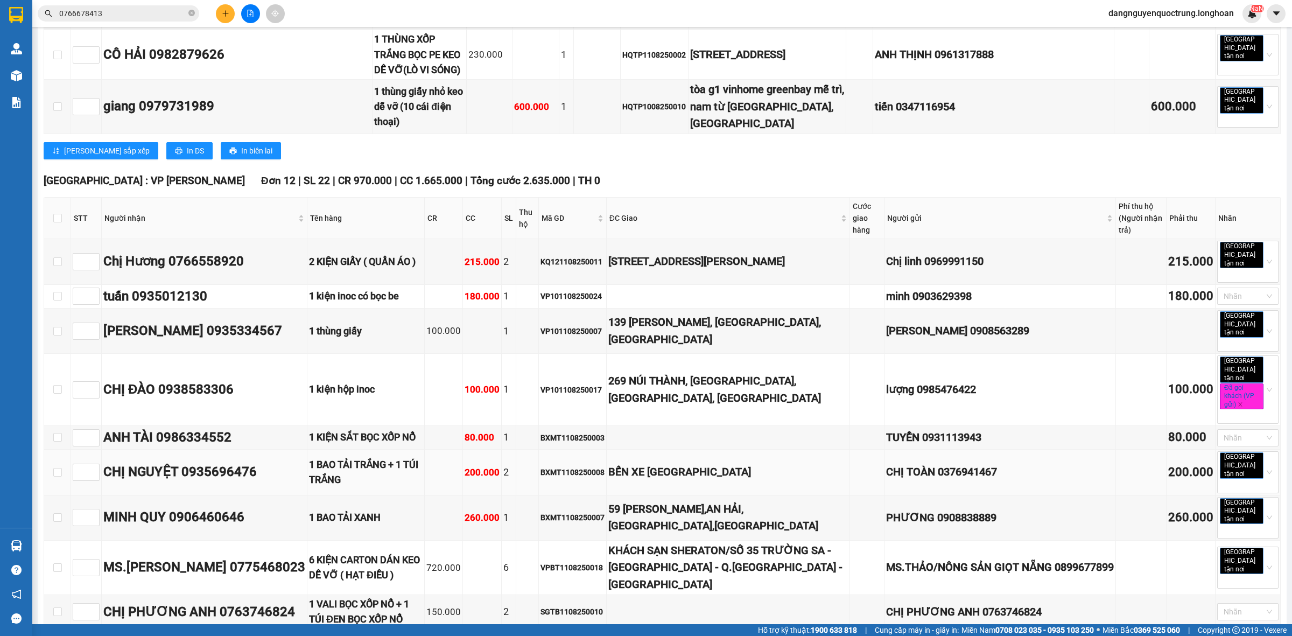
scroll to position [4528, 0]
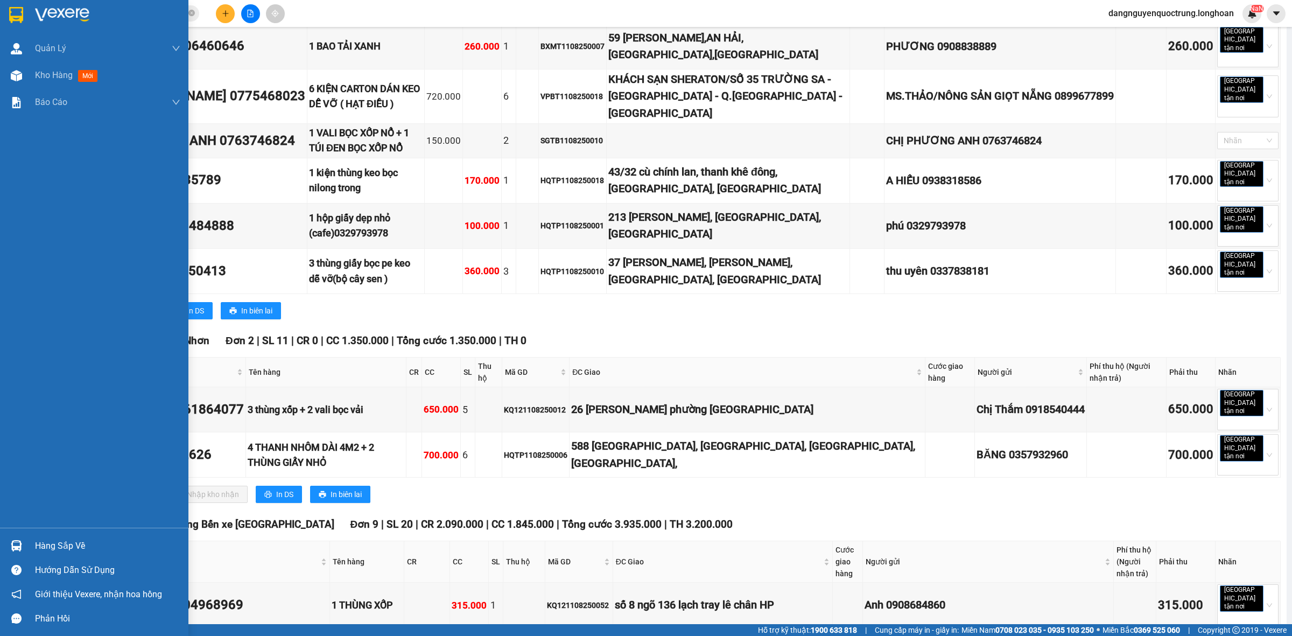
click at [15, 547] on img at bounding box center [16, 545] width 11 height 11
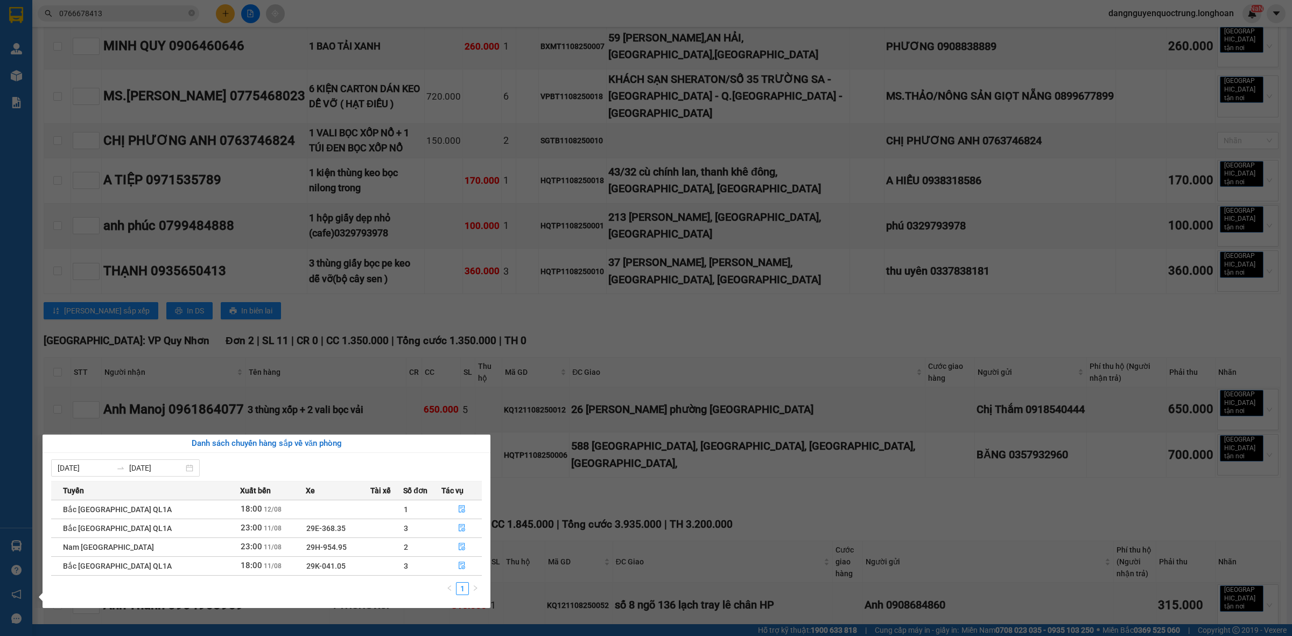
click at [713, 488] on section "Kết quả tìm kiếm ( 3 ) Bộ lọc Mã ĐH Trạng thái Món hàng Thu hộ Tổng cước Chưa c…" at bounding box center [646, 318] width 1292 height 636
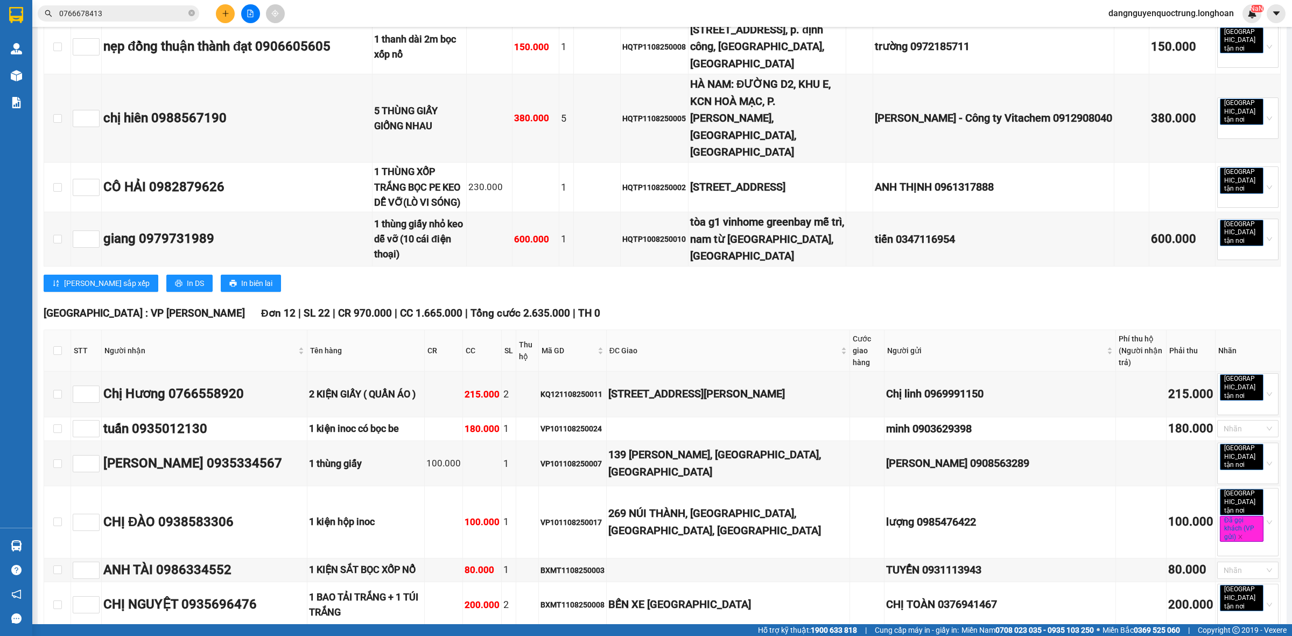
scroll to position [3924, 0]
drag, startPoint x: 681, startPoint y: 432, endPoint x: 615, endPoint y: 386, distance: 80.5
drag, startPoint x: 883, startPoint y: 385, endPoint x: 618, endPoint y: 396, distance: 265.6
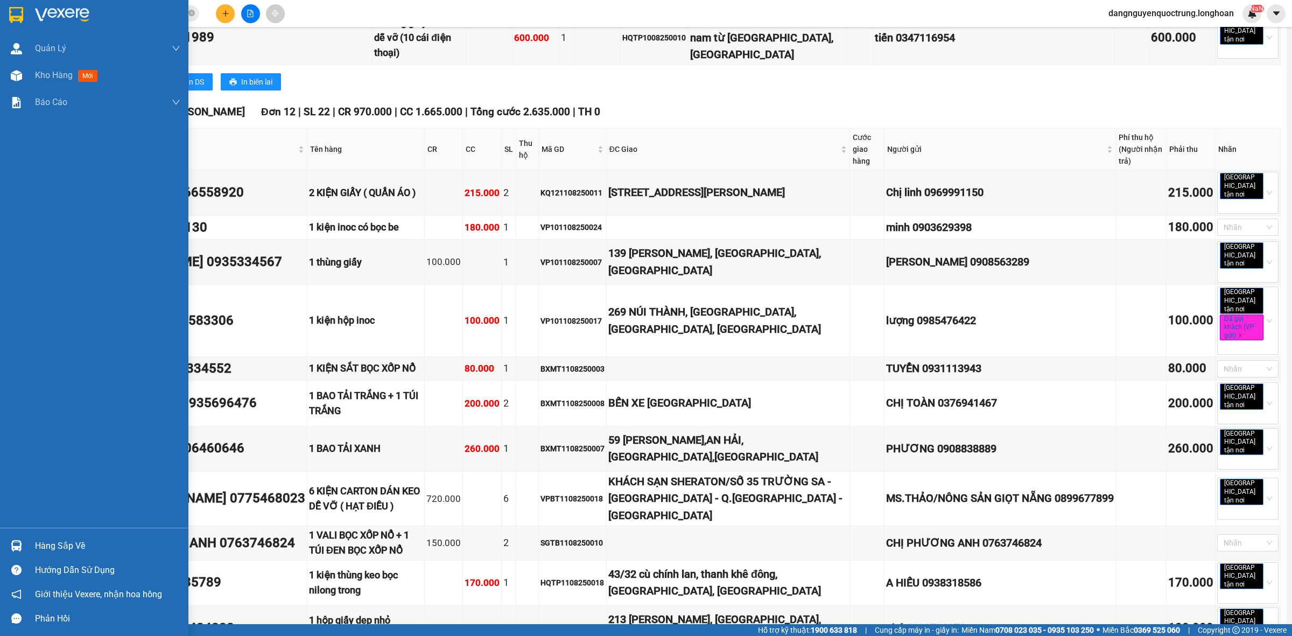
click at [9, 543] on div at bounding box center [16, 545] width 19 height 19
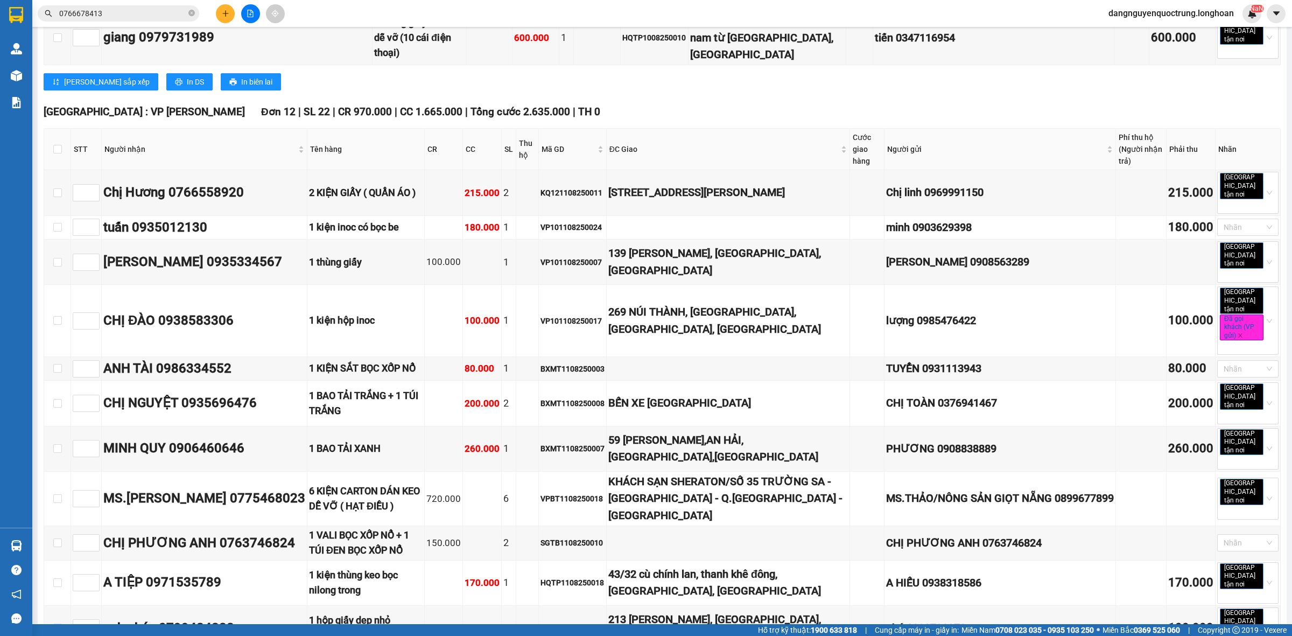
click at [782, 281] on section "Kết quả tìm kiếm ( 3 ) Bộ lọc Mã ĐH Trạng thái Món hàng Thu hộ Tổng cước Chưa c…" at bounding box center [646, 318] width 1292 height 636
drag, startPoint x: 660, startPoint y: 228, endPoint x: 626, endPoint y: 174, distance: 63.6
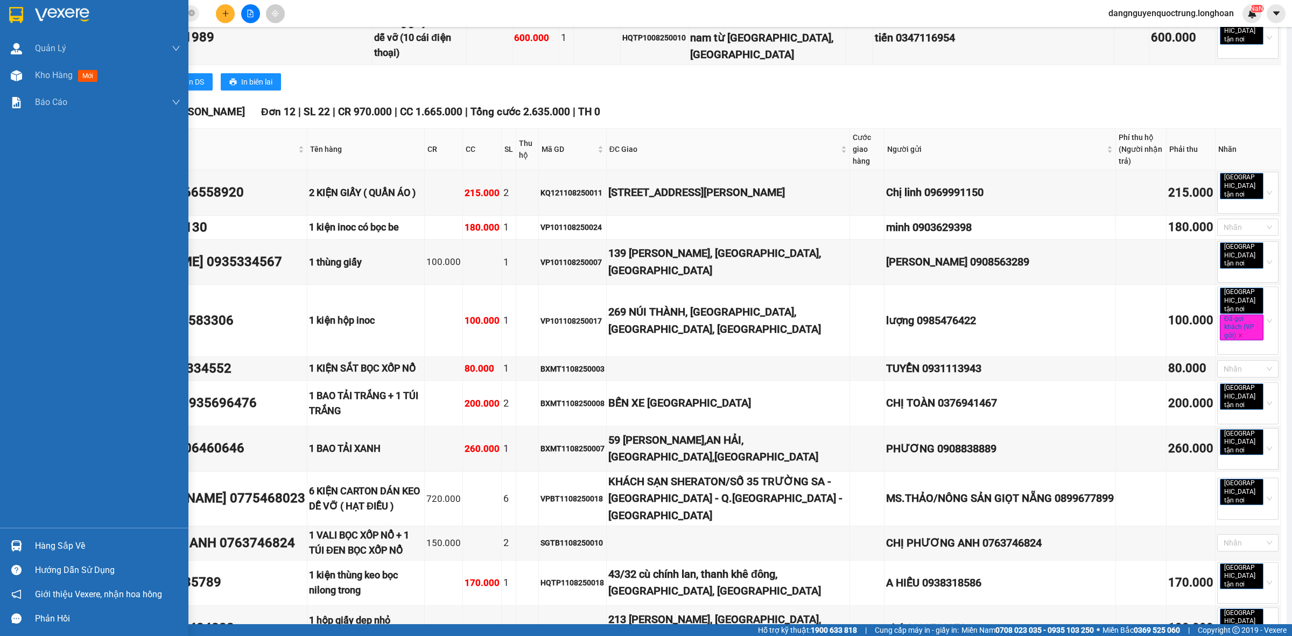
click at [13, 550] on img at bounding box center [16, 545] width 11 height 11
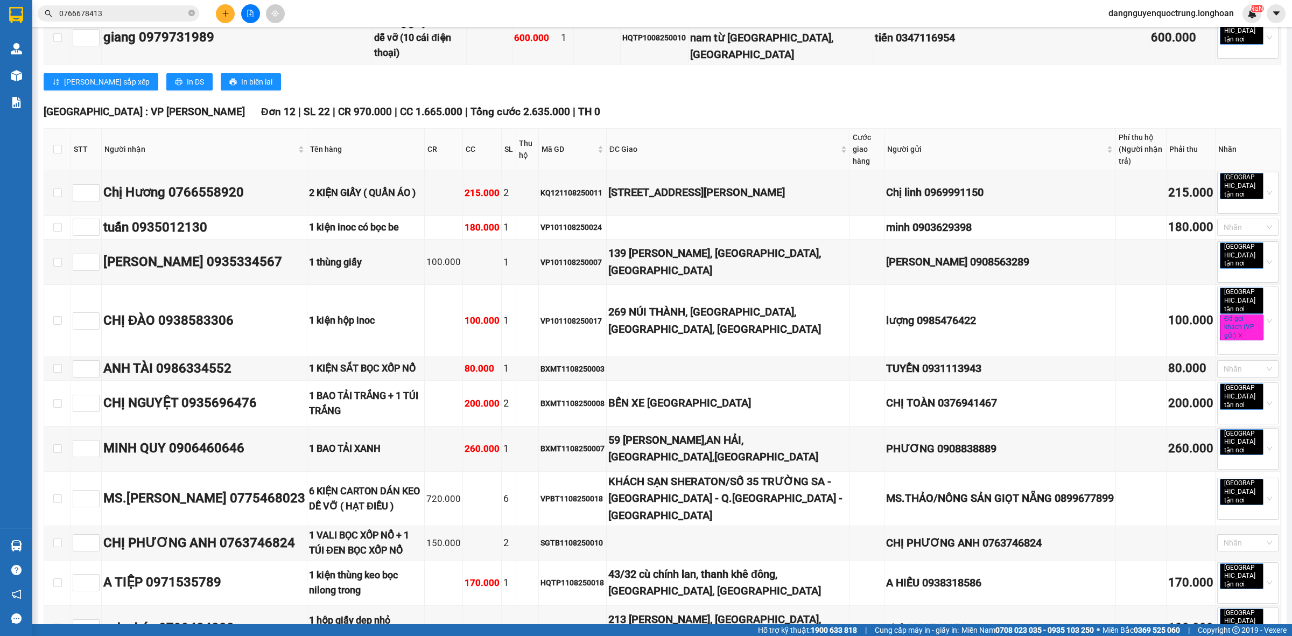
click at [750, 291] on section "Kết quả tìm kiếm ( 3 ) Bộ lọc Mã ĐH Trạng thái Món hàng Thu hộ Tổng cước Chưa c…" at bounding box center [646, 318] width 1292 height 636
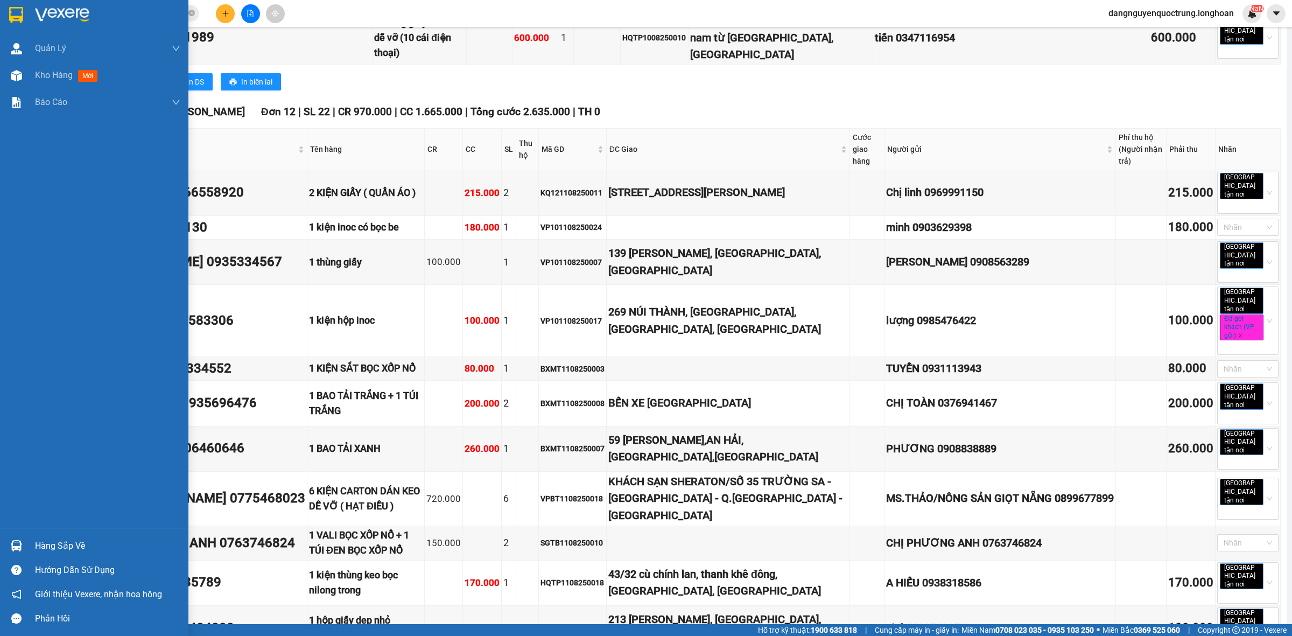
click at [23, 544] on div at bounding box center [16, 545] width 19 height 19
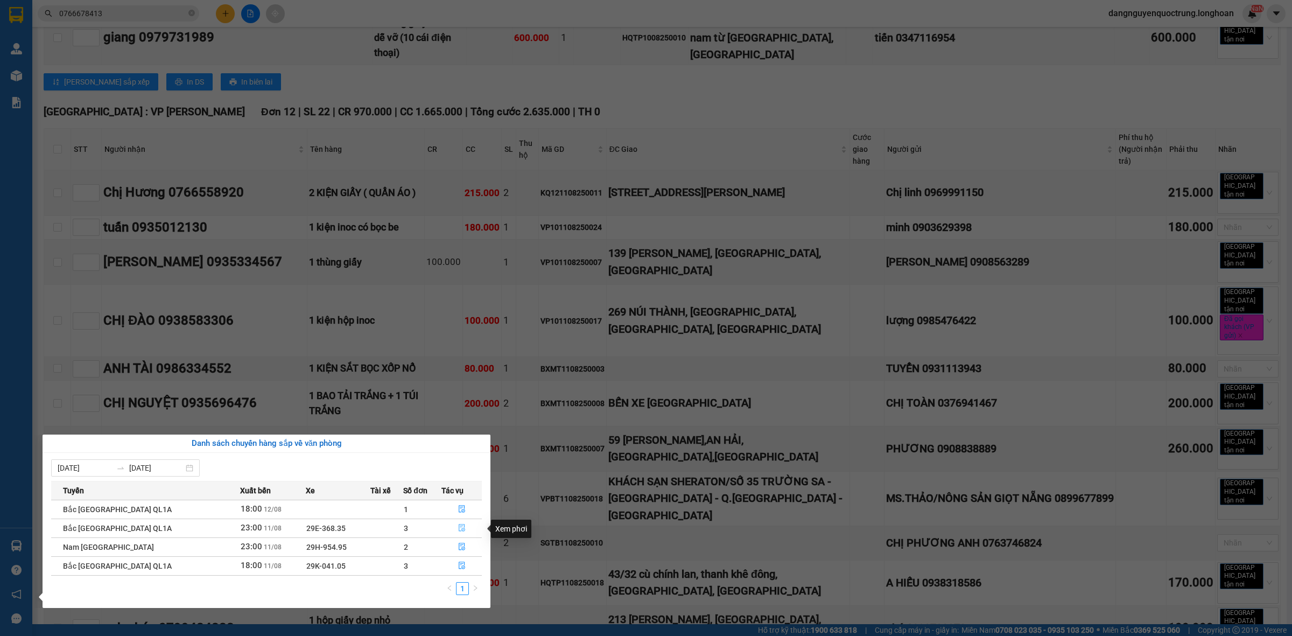
click at [459, 526] on icon "file-done" at bounding box center [462, 528] width 8 height 8
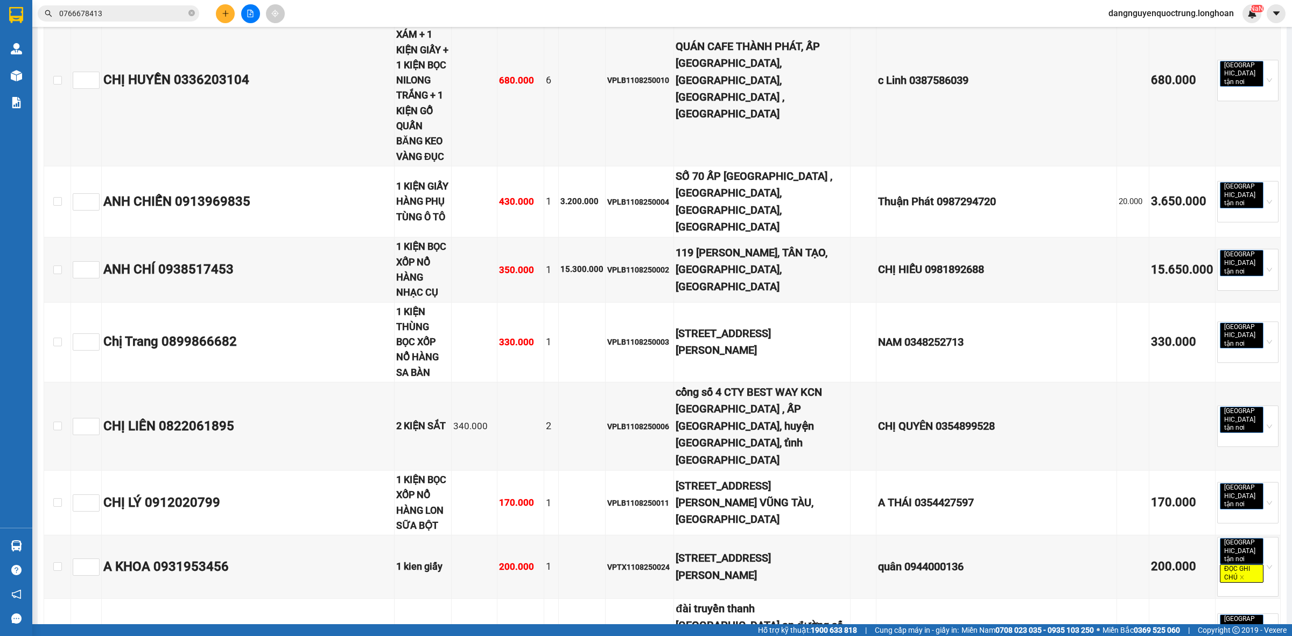
scroll to position [7126, 0]
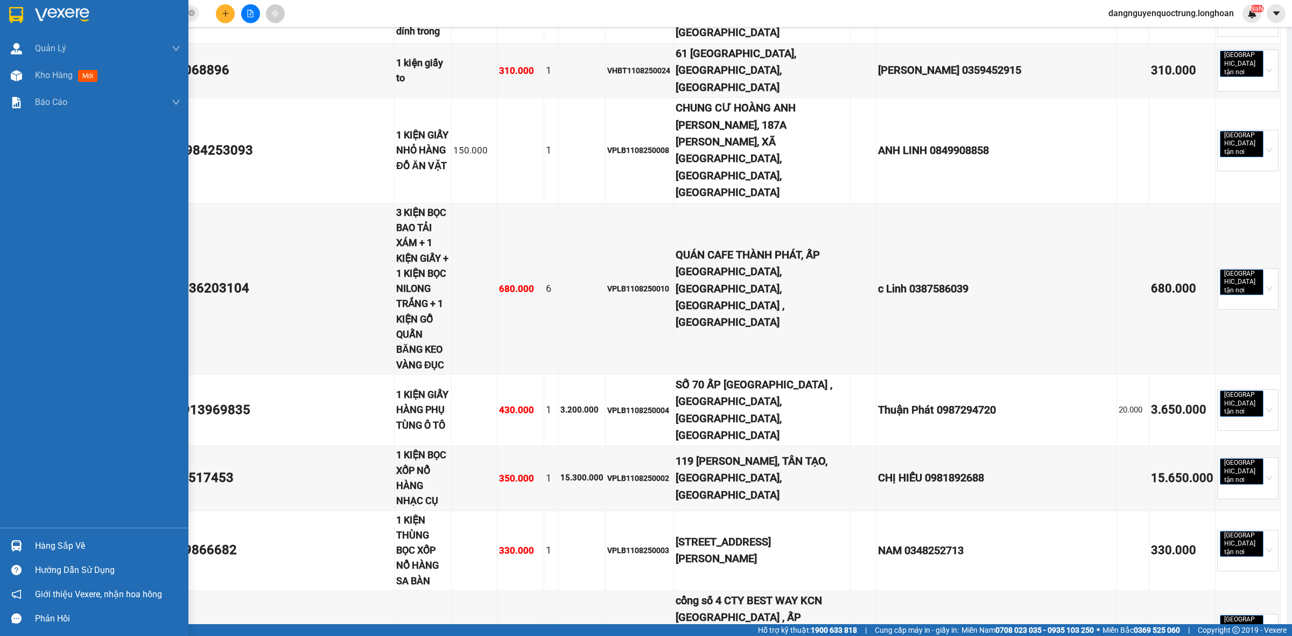
click at [13, 544] on img at bounding box center [16, 545] width 11 height 11
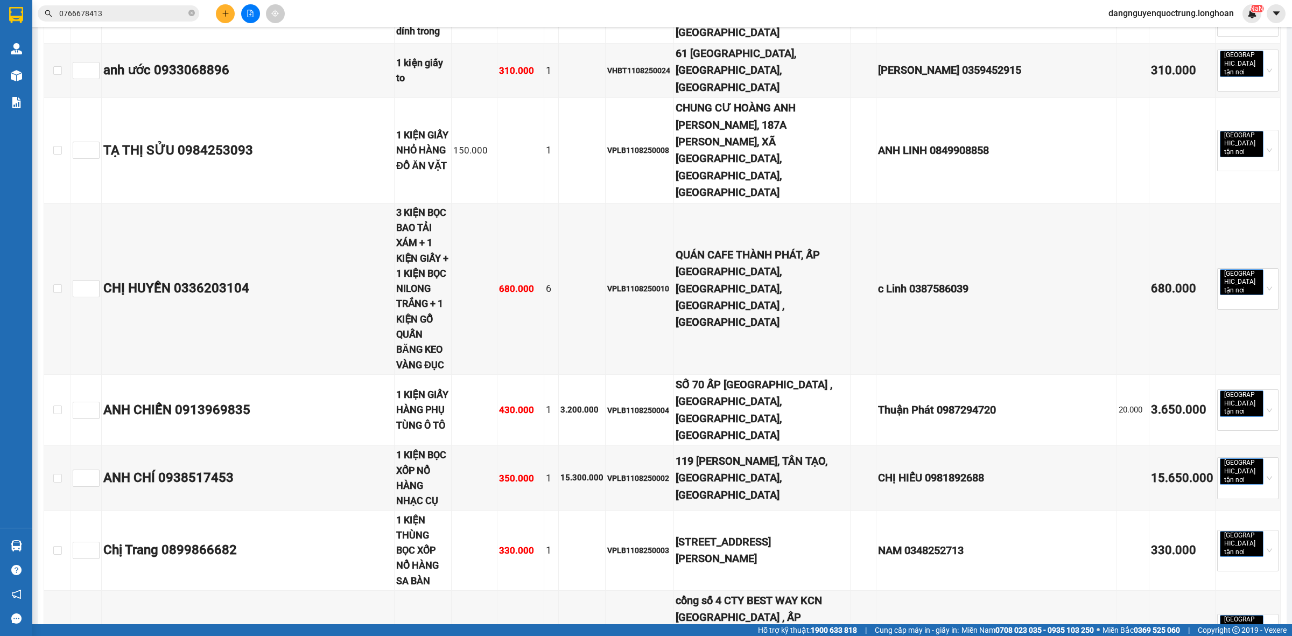
click at [625, 288] on section "Kết quả tìm kiếm ( 3 ) Bộ lọc Mã ĐH Trạng thái Món hàng Thu hộ Tổng cước Chưa c…" at bounding box center [646, 318] width 1292 height 636
